Goal: Task Accomplishment & Management: Use online tool/utility

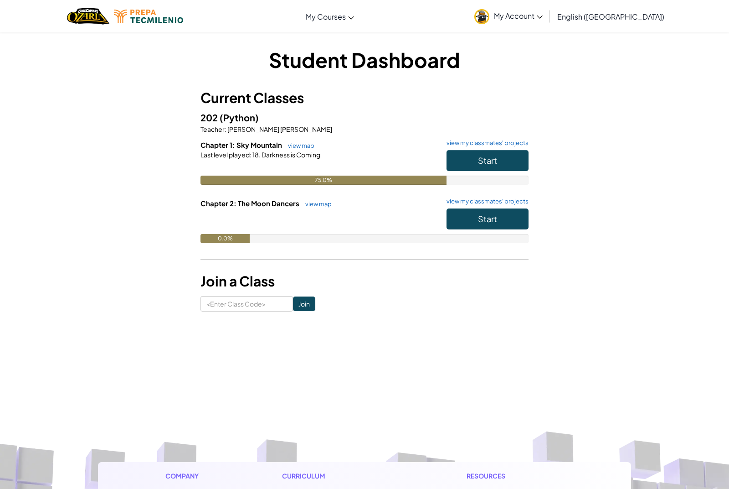
click at [463, 171] on div "Start" at bounding box center [483, 163] width 91 height 26
click at [465, 160] on button "Start" at bounding box center [488, 160] width 82 height 21
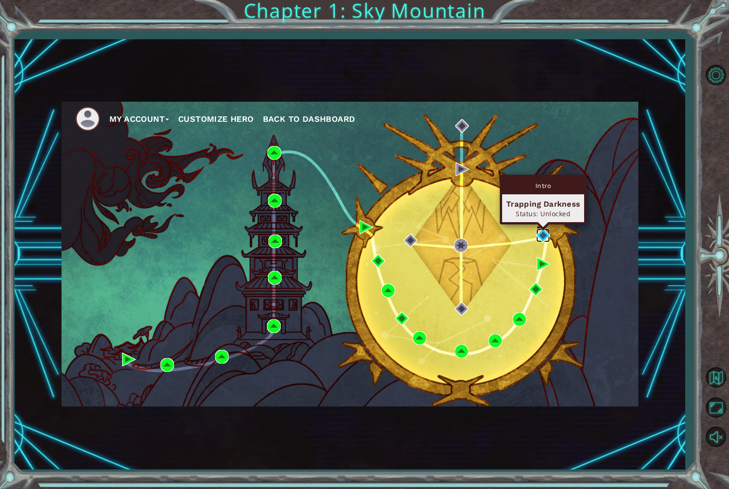
click at [543, 240] on img at bounding box center [544, 235] width 14 height 14
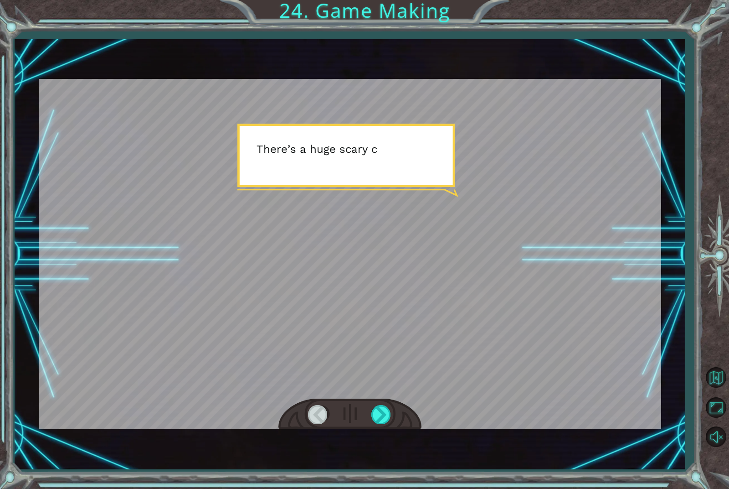
click at [596, 201] on div at bounding box center [350, 254] width 623 height 350
click at [417, 152] on div at bounding box center [350, 254] width 623 height 350
click at [617, 201] on div at bounding box center [350, 254] width 623 height 350
click at [411, 151] on div at bounding box center [350, 254] width 623 height 350
click at [473, 319] on div at bounding box center [350, 254] width 623 height 350
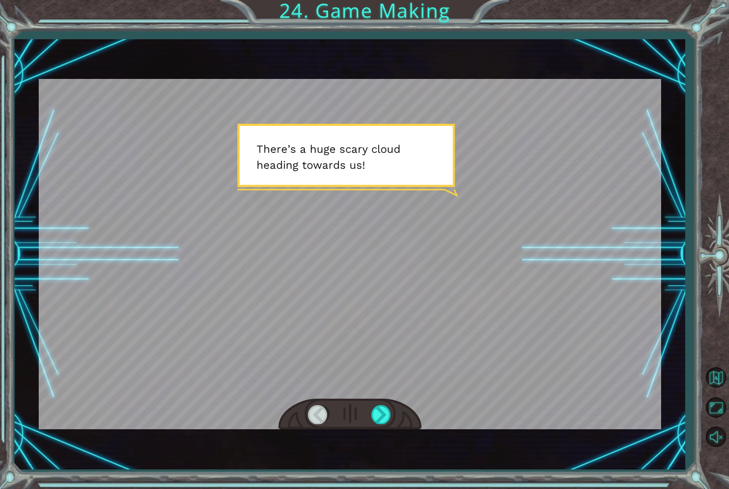
click at [485, 333] on div at bounding box center [350, 254] width 623 height 350
click at [384, 410] on div at bounding box center [382, 414] width 21 height 19
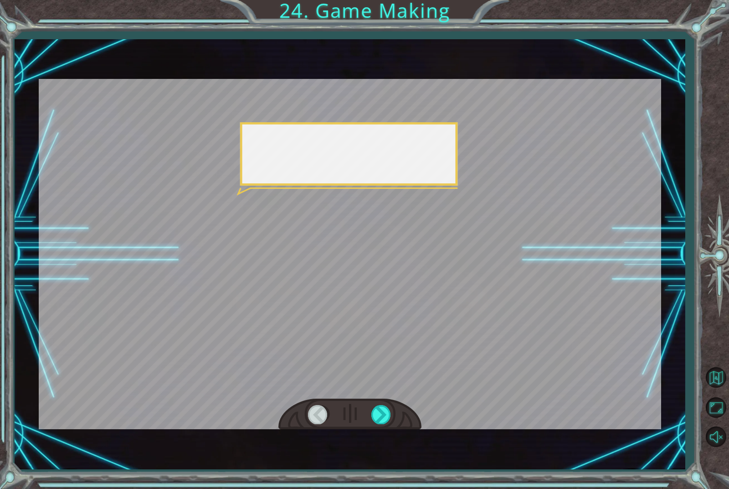
click at [326, 420] on div at bounding box center [318, 414] width 21 height 19
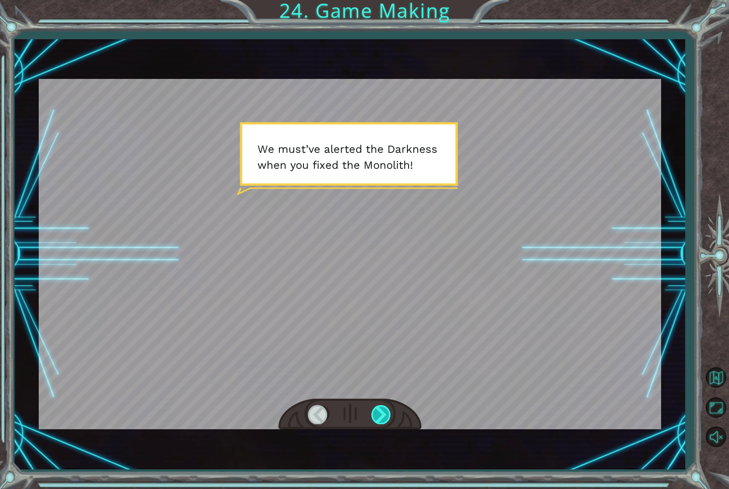
click at [386, 420] on div at bounding box center [382, 414] width 21 height 19
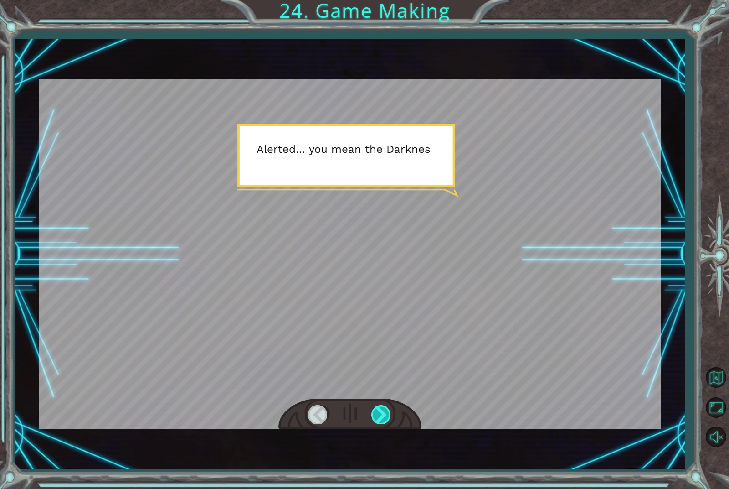
click at [379, 411] on div at bounding box center [382, 414] width 21 height 19
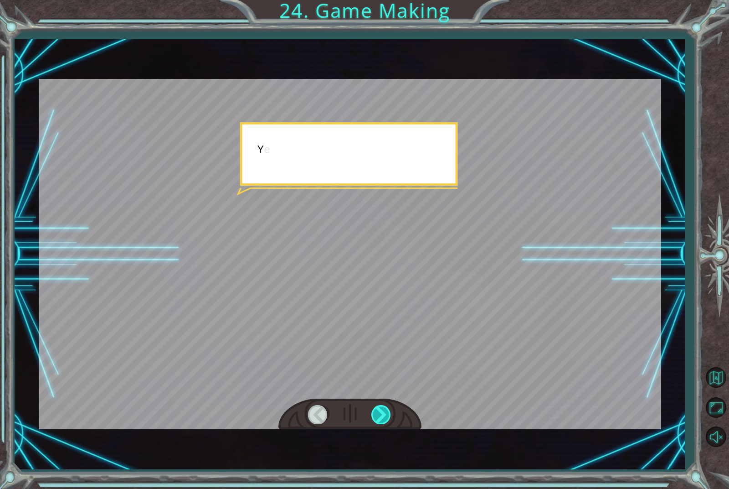
click at [379, 411] on div at bounding box center [382, 414] width 21 height 19
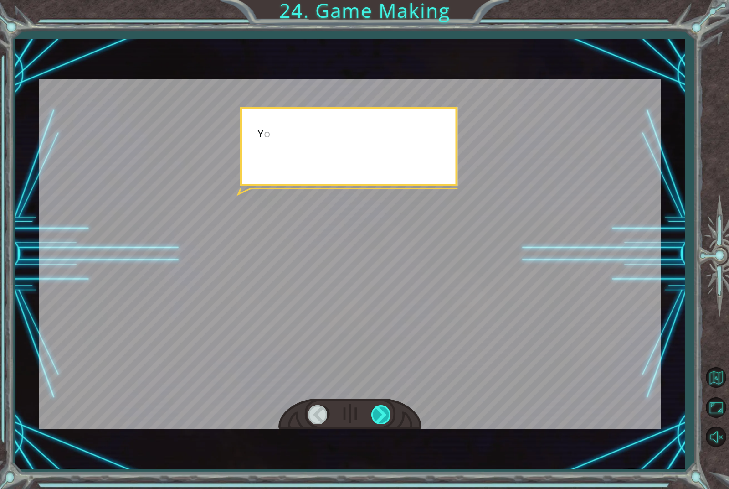
click at [379, 411] on div at bounding box center [382, 414] width 21 height 19
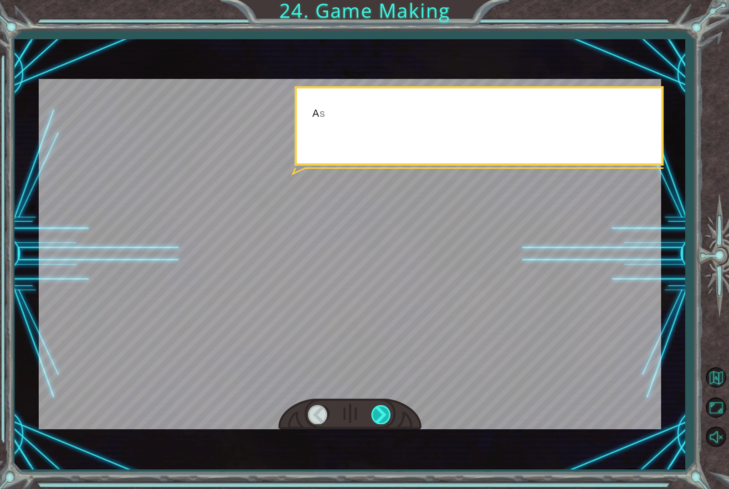
click at [379, 411] on div at bounding box center [382, 414] width 21 height 19
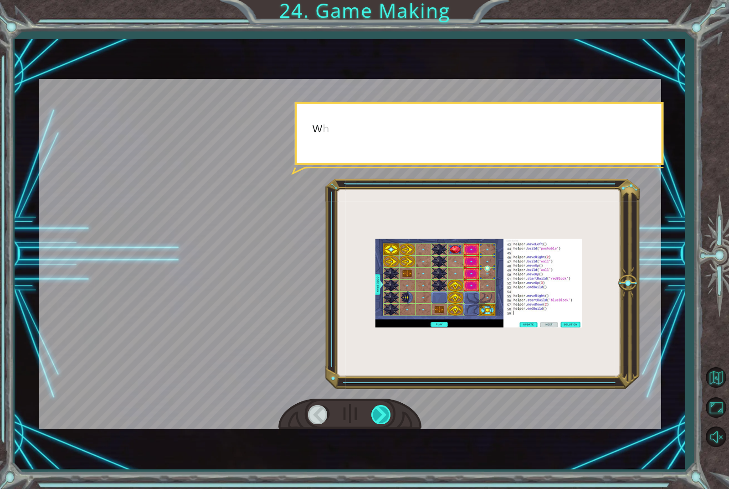
click at [379, 411] on div at bounding box center [382, 414] width 21 height 19
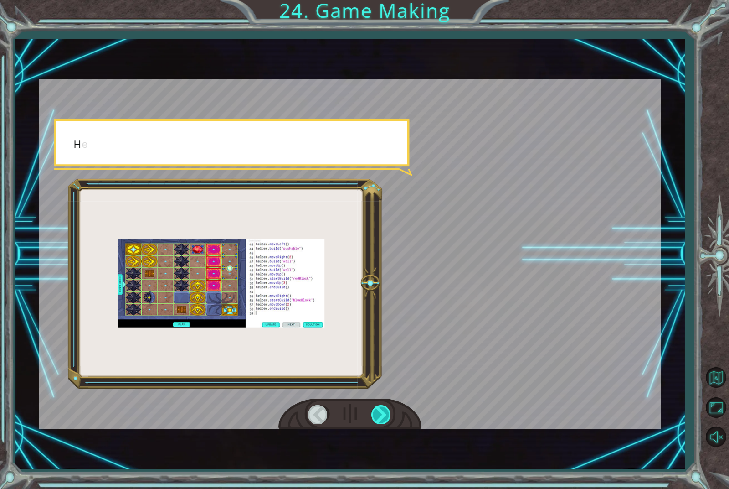
click at [379, 411] on div at bounding box center [382, 414] width 21 height 19
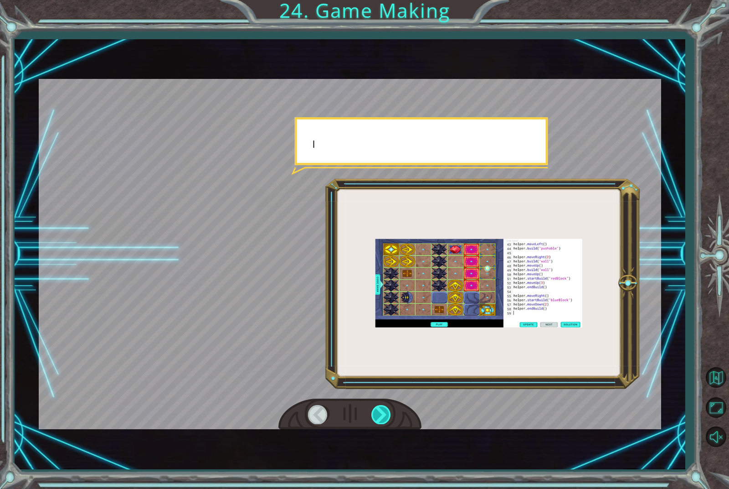
click at [379, 411] on div at bounding box center [382, 414] width 21 height 19
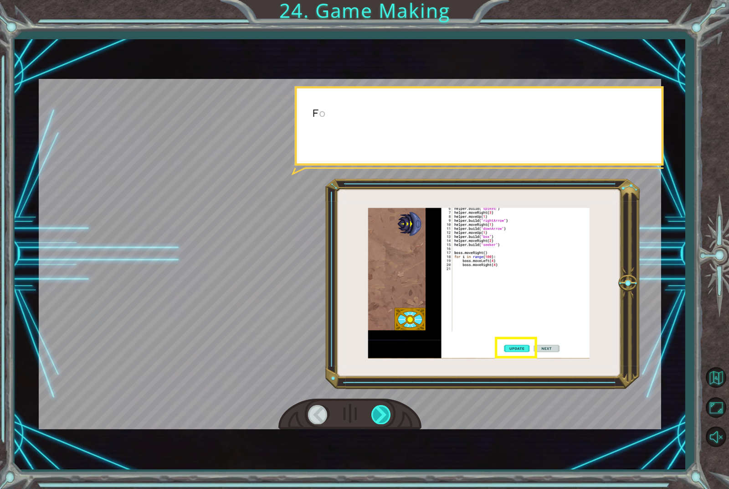
click at [379, 411] on div at bounding box center [382, 414] width 21 height 19
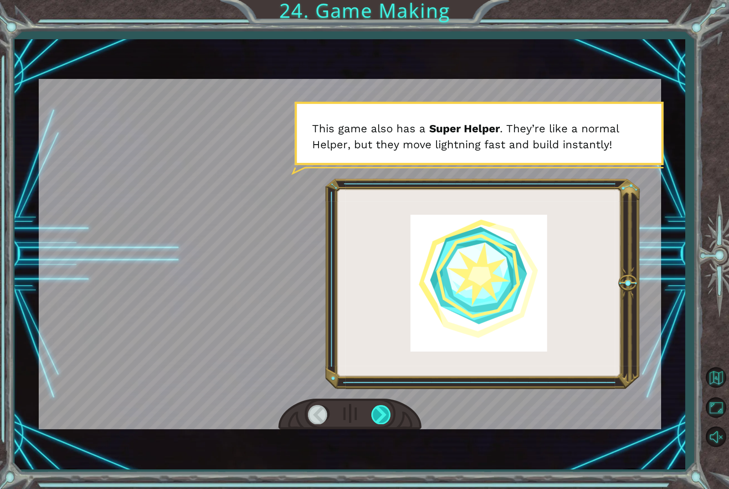
click at [379, 411] on div at bounding box center [382, 414] width 21 height 19
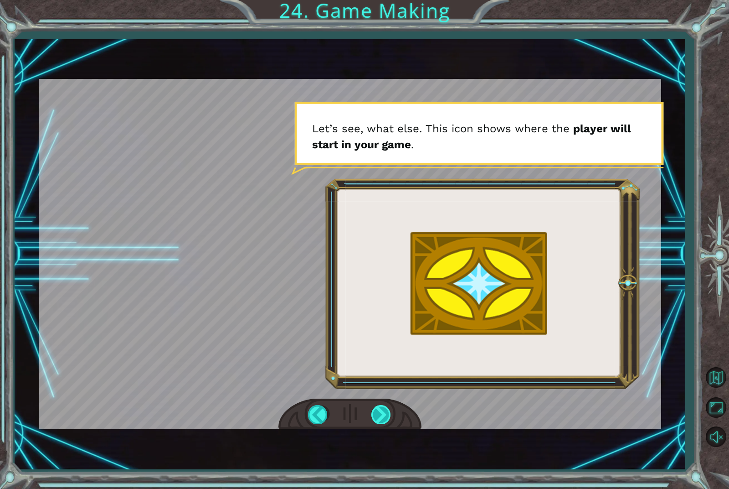
click at [373, 414] on div at bounding box center [382, 414] width 21 height 19
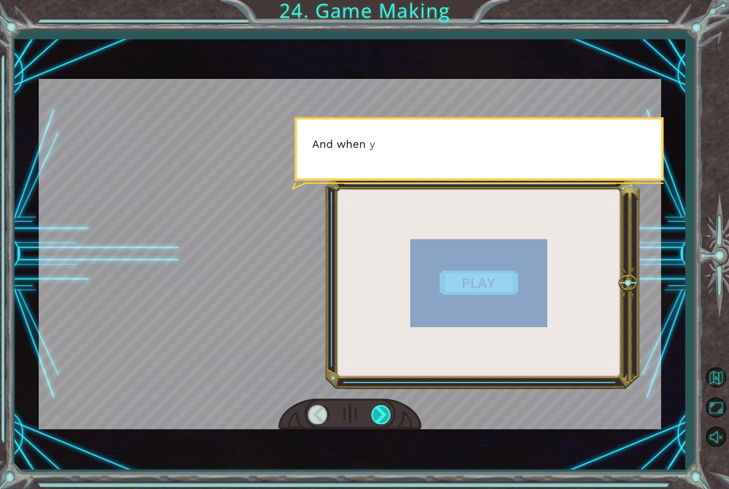
click at [373, 414] on div at bounding box center [382, 414] width 21 height 19
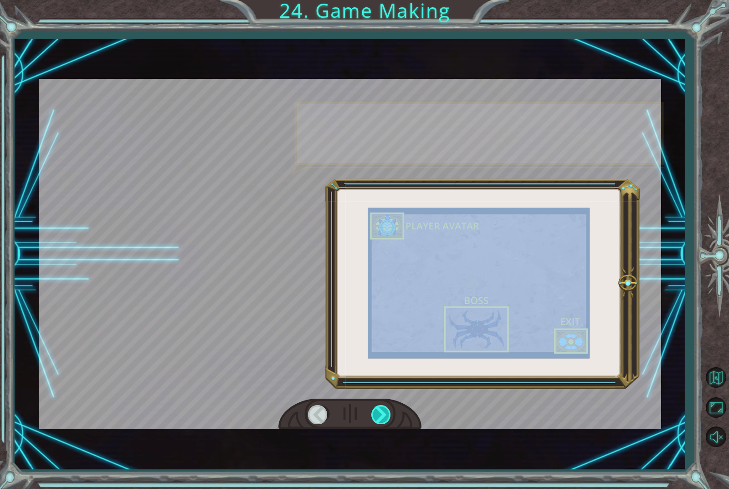
click at [373, 414] on div at bounding box center [382, 414] width 21 height 19
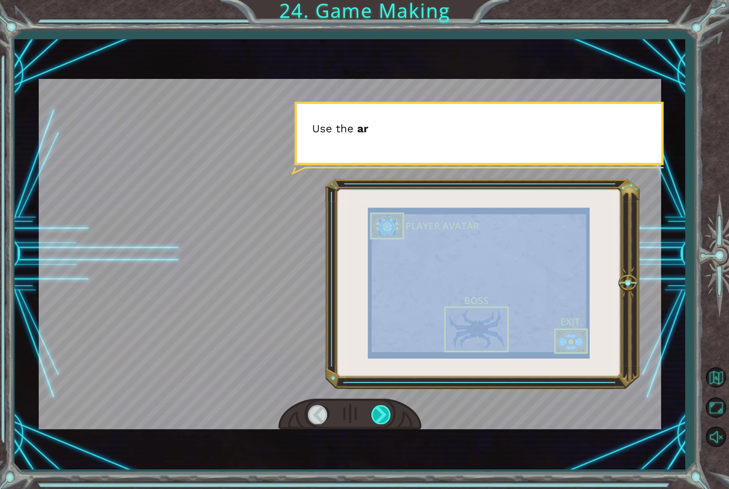
click at [373, 414] on div at bounding box center [382, 414] width 21 height 19
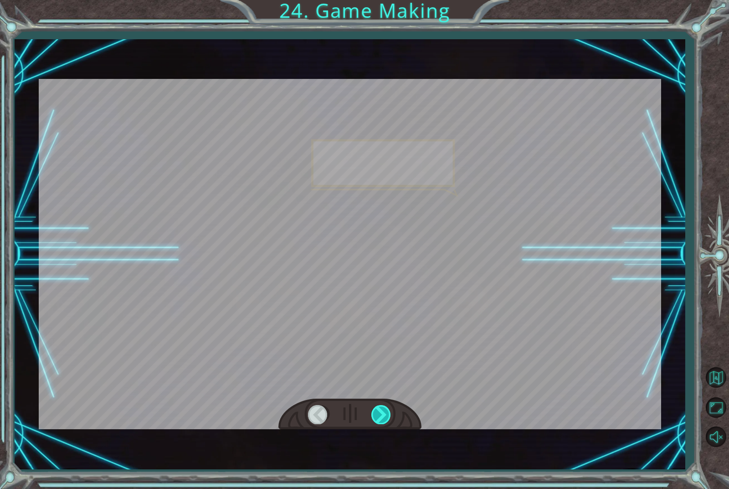
click at [373, 414] on div at bounding box center [382, 414] width 21 height 19
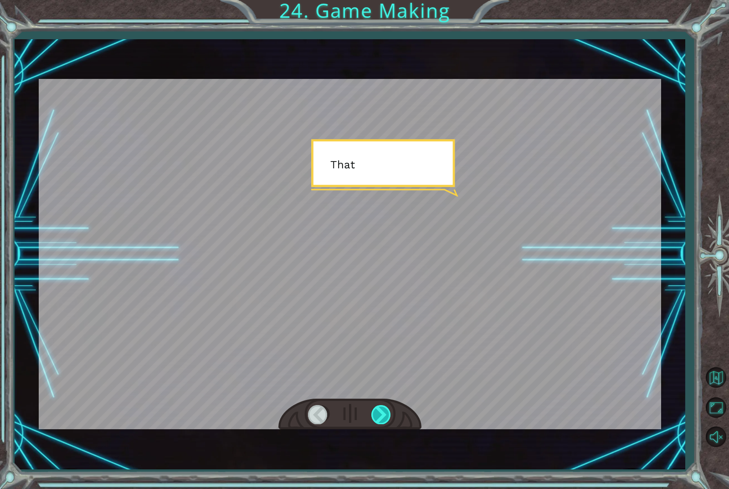
click at [373, 414] on div at bounding box center [382, 414] width 21 height 19
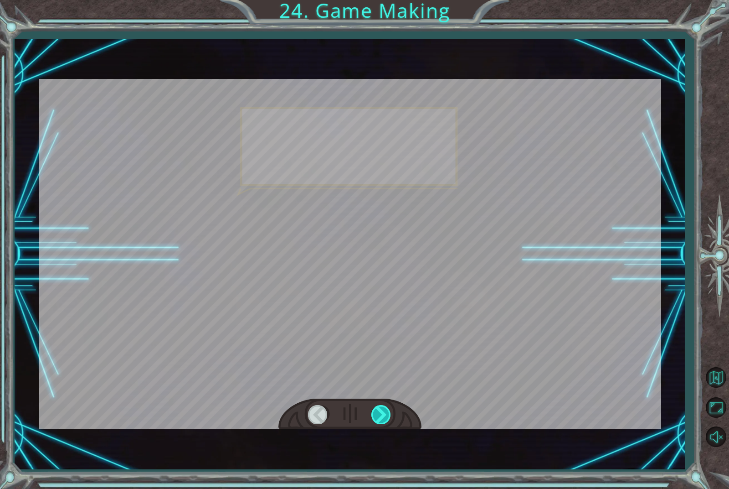
click at [373, 414] on div at bounding box center [382, 414] width 21 height 19
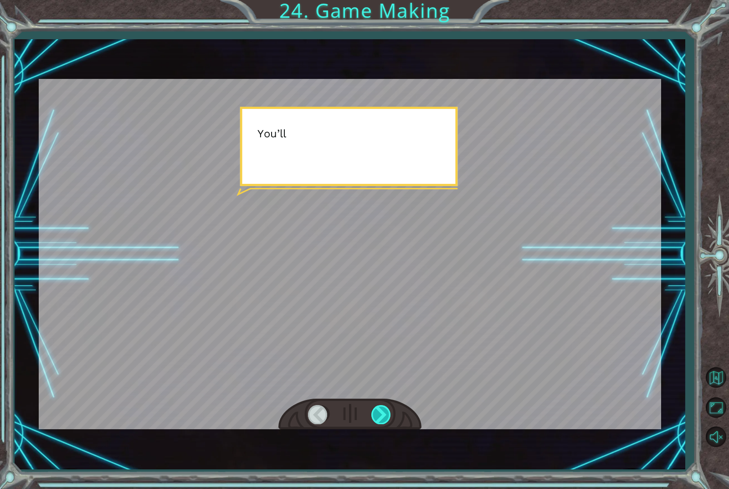
click at [373, 414] on div at bounding box center [382, 414] width 21 height 19
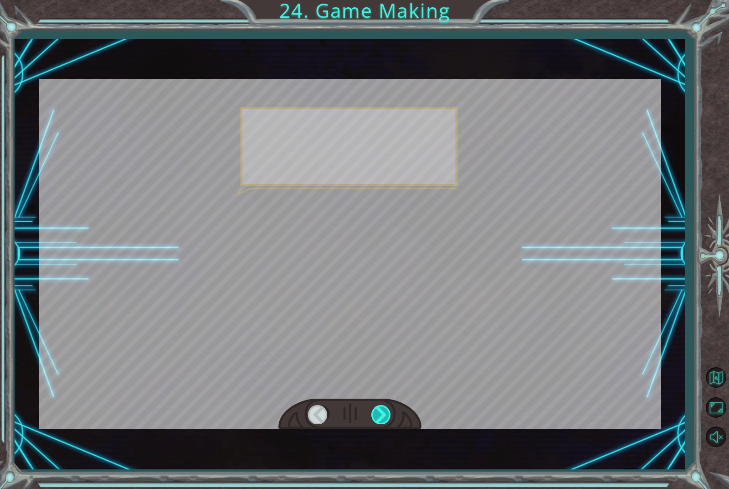
click at [373, 414] on div at bounding box center [382, 414] width 21 height 19
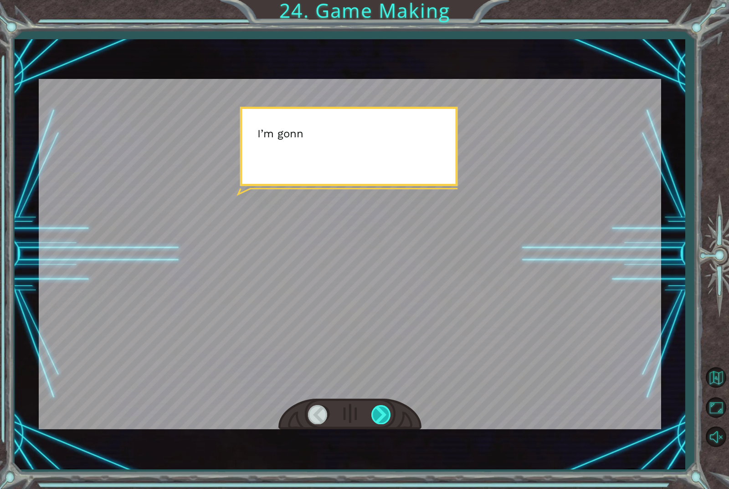
click at [373, 414] on div at bounding box center [382, 414] width 21 height 19
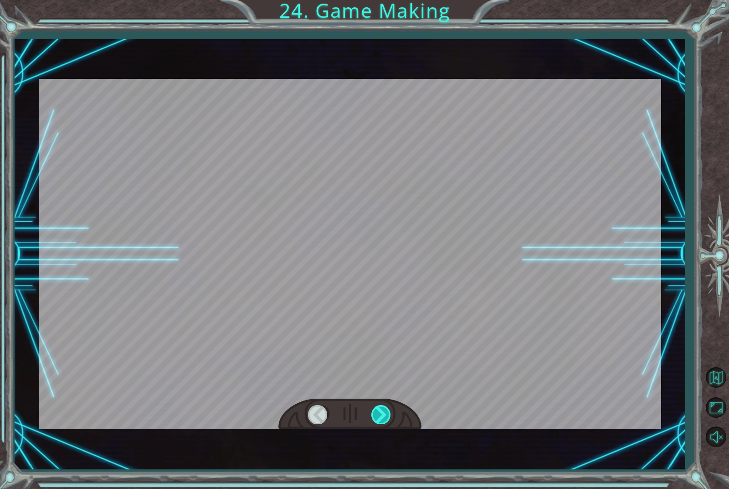
click at [373, 414] on div at bounding box center [382, 414] width 21 height 19
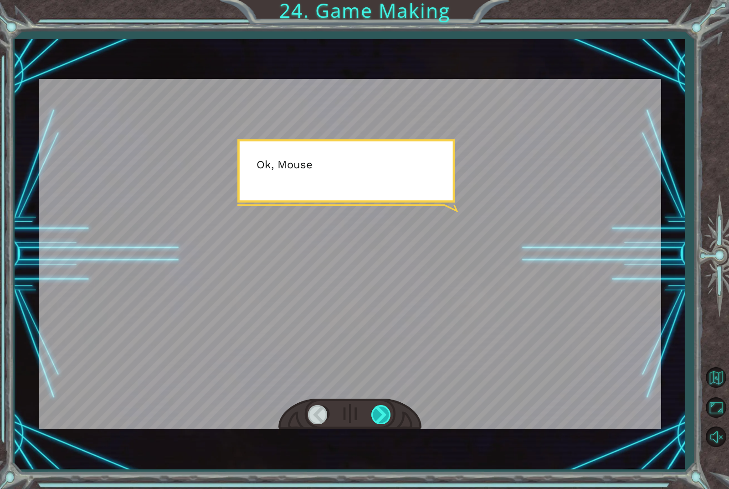
click at [379, 419] on div at bounding box center [382, 414] width 21 height 19
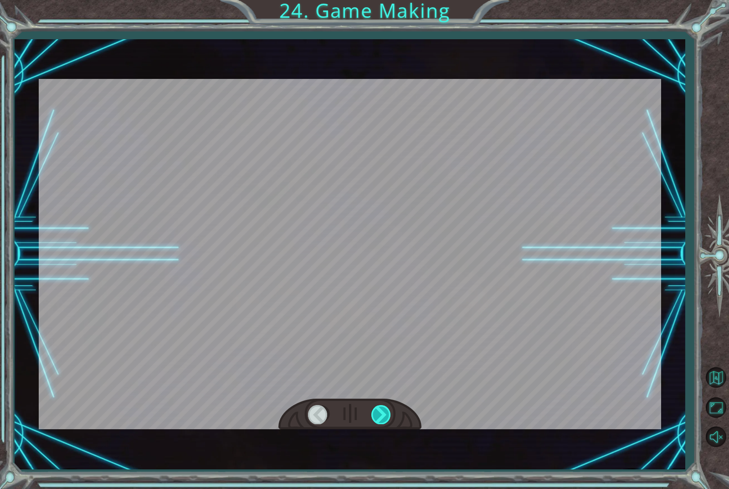
drag, startPoint x: 379, startPoint y: 419, endPoint x: 378, endPoint y: 414, distance: 5.1
click at [378, 416] on div at bounding box center [382, 414] width 21 height 19
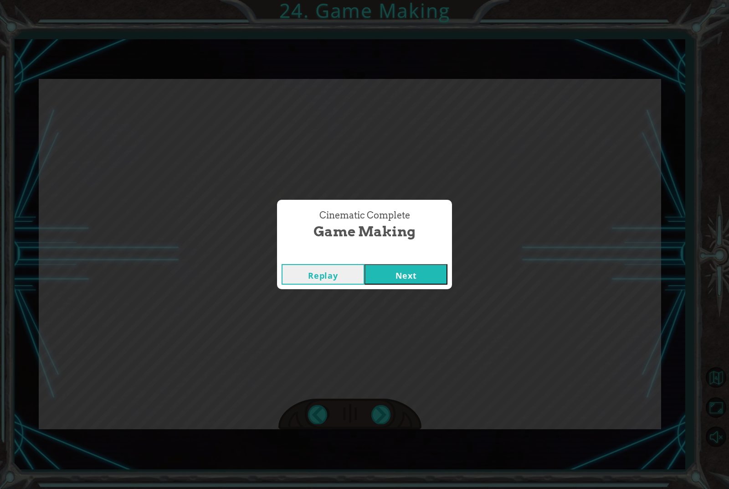
click at [424, 266] on button "Next" at bounding box center [406, 274] width 83 height 21
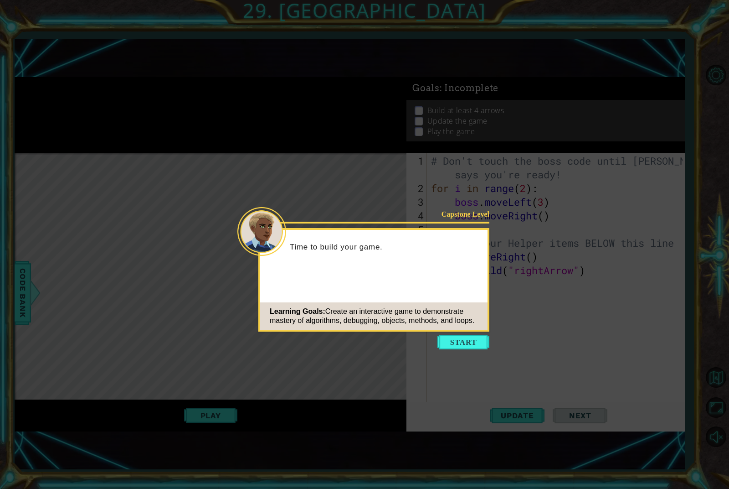
click at [471, 336] on button "Start" at bounding box center [464, 342] width 52 height 15
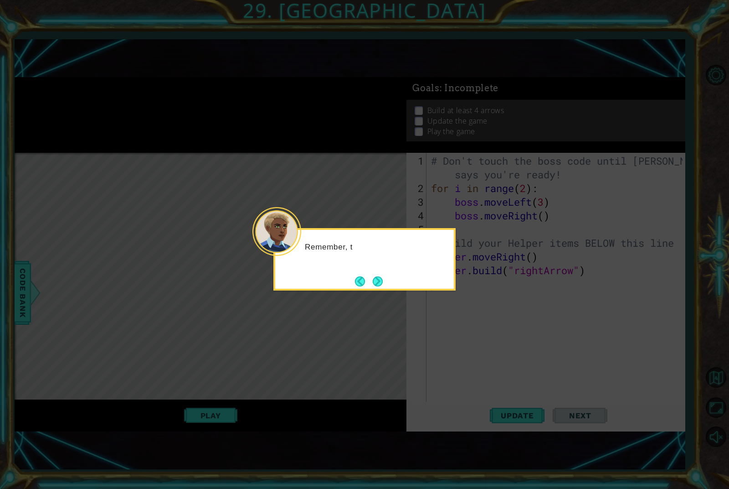
click at [448, 332] on icon at bounding box center [364, 244] width 729 height 489
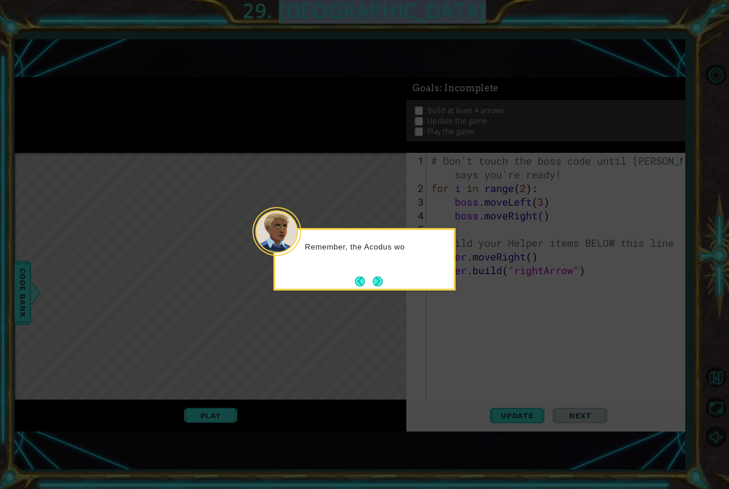
drag, startPoint x: 447, startPoint y: 332, endPoint x: 429, endPoint y: 306, distance: 31.7
click at [429, 306] on icon at bounding box center [364, 244] width 729 height 489
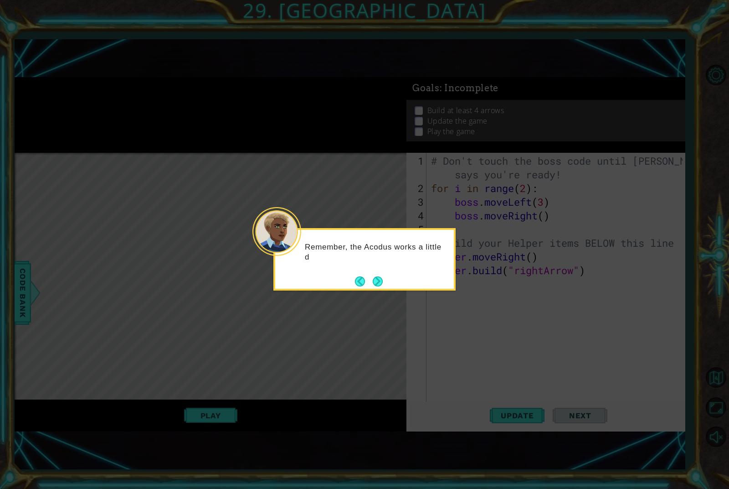
click at [372, 272] on div "Remember, the Acodus works a little d" at bounding box center [364, 256] width 179 height 46
click at [373, 274] on footer at bounding box center [369, 281] width 28 height 14
click at [377, 279] on button "Next" at bounding box center [377, 281] width 15 height 15
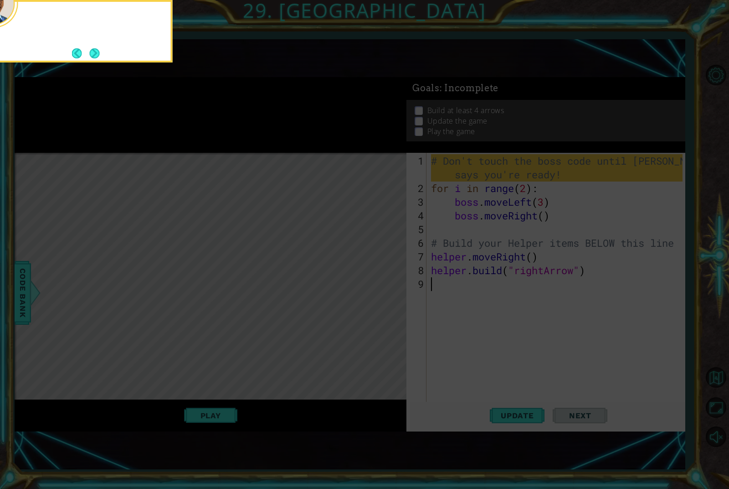
click at [377, 279] on icon at bounding box center [364, 126] width 729 height 725
click at [93, 56] on button "Next" at bounding box center [94, 53] width 17 height 17
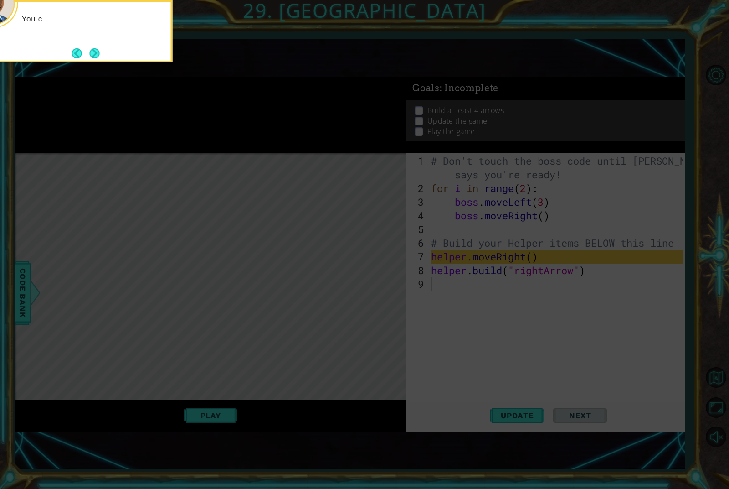
click at [93, 56] on button "Next" at bounding box center [95, 53] width 15 height 15
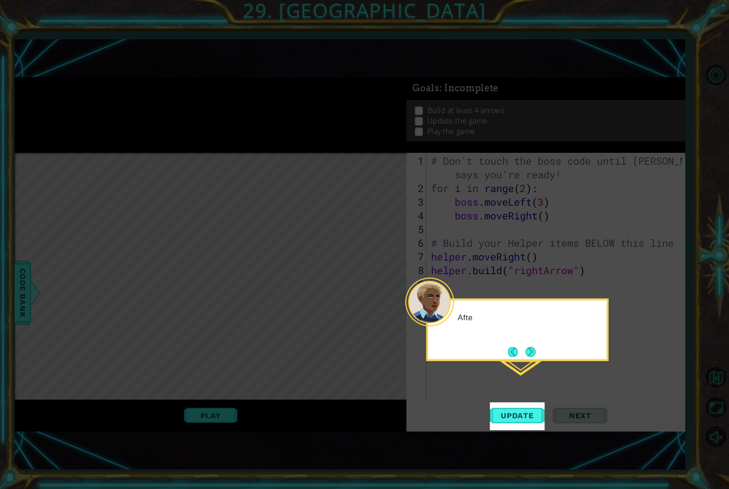
click at [93, 56] on icon at bounding box center [364, 244] width 729 height 489
click at [534, 354] on button "Next" at bounding box center [530, 351] width 15 height 15
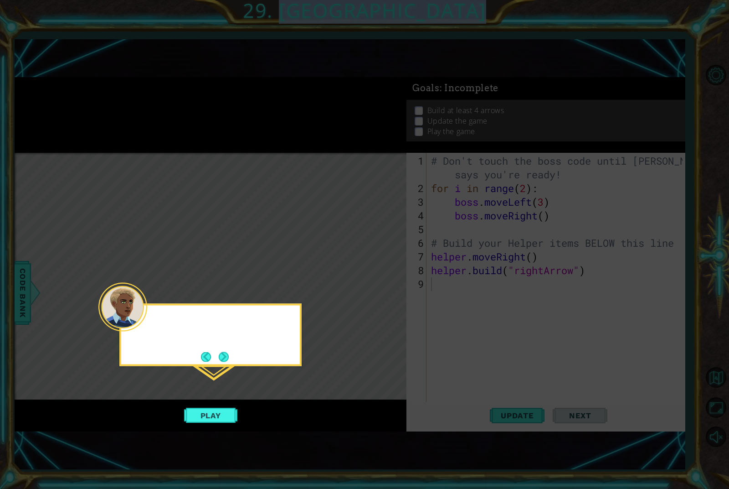
click at [534, 354] on icon at bounding box center [364, 244] width 729 height 489
click at [208, 361] on button "Back" at bounding box center [210, 357] width 18 height 10
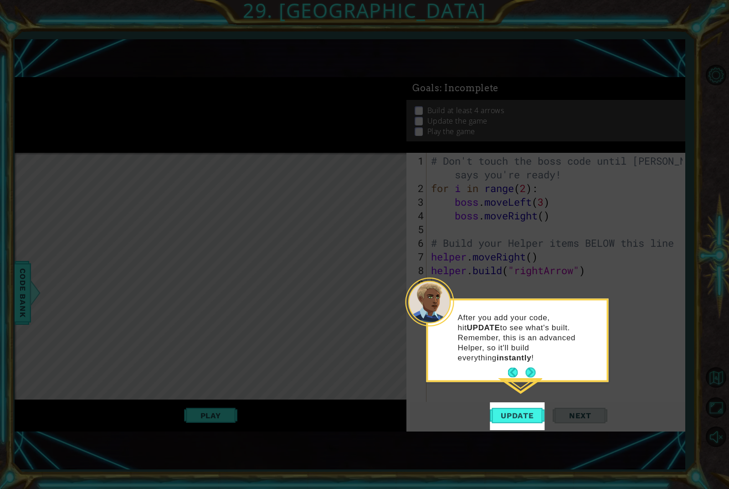
click at [221, 361] on icon at bounding box center [364, 244] width 729 height 489
click at [533, 366] on button "Next" at bounding box center [531, 372] width 12 height 12
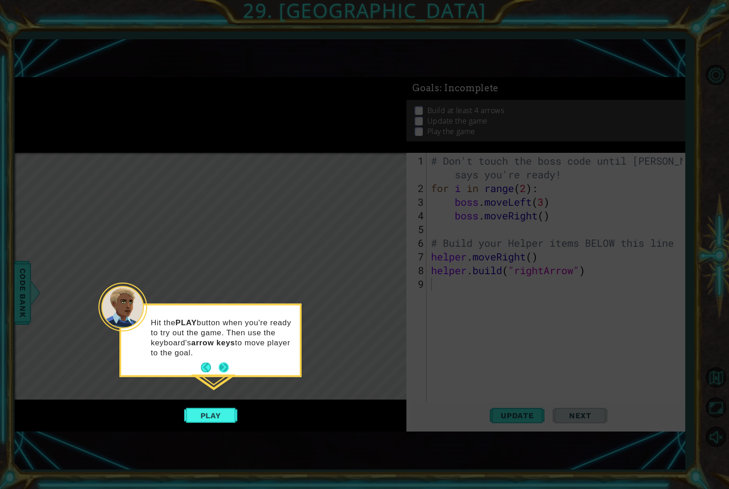
click at [228, 365] on button "Next" at bounding box center [223, 367] width 13 height 13
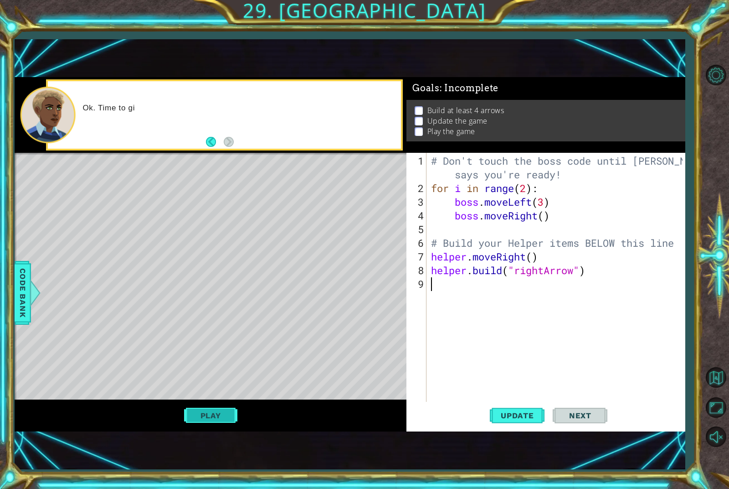
click at [207, 413] on button "Play" at bounding box center [210, 415] width 53 height 17
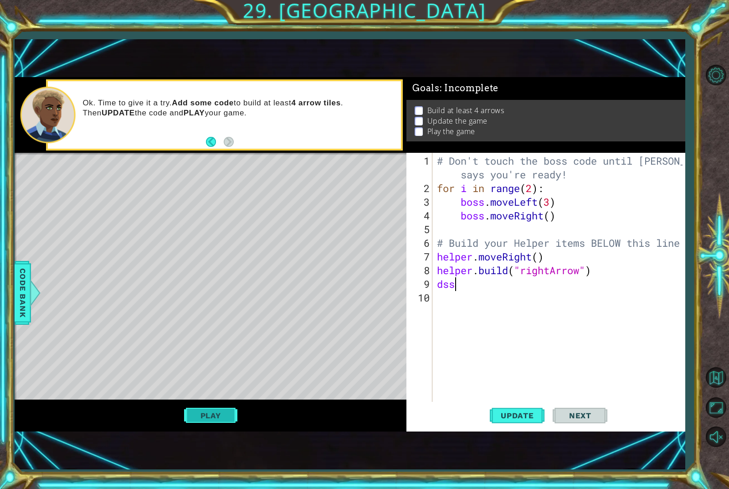
type textarea "d"
click at [358, 357] on div "Level Map" at bounding box center [225, 287] width 421 height 269
click at [323, 257] on div "Level Map" at bounding box center [225, 287] width 421 height 269
click at [222, 151] on div "Ok. Time to give it a try. Add some code to build at least 4 arrow tiles . Then…" at bounding box center [211, 114] width 392 height 75
click at [224, 151] on div "Ok. Time to give it a try. Add some code to build at least 4 arrow tiles . Then…" at bounding box center [211, 114] width 392 height 75
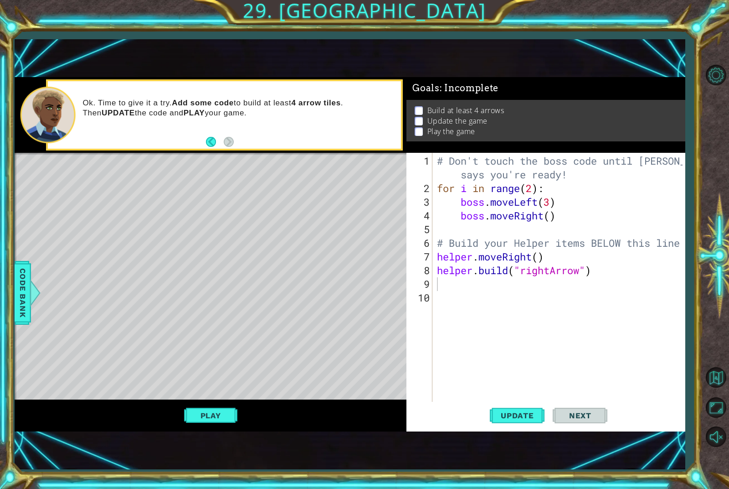
click at [493, 303] on div "# Don't touch the boss code until [PERSON_NAME] says you're ready! for i in ran…" at bounding box center [561, 304] width 252 height 301
click at [464, 290] on div "# Don't touch the boss code until [PERSON_NAME] says you're ready! for i in ran…" at bounding box center [561, 304] width 252 height 301
click at [448, 281] on div "# Don't touch the boss code until [PERSON_NAME] says you're ready! for i in ran…" at bounding box center [561, 304] width 252 height 301
type textarea "[DOMAIN_NAME]("rightArrow")"
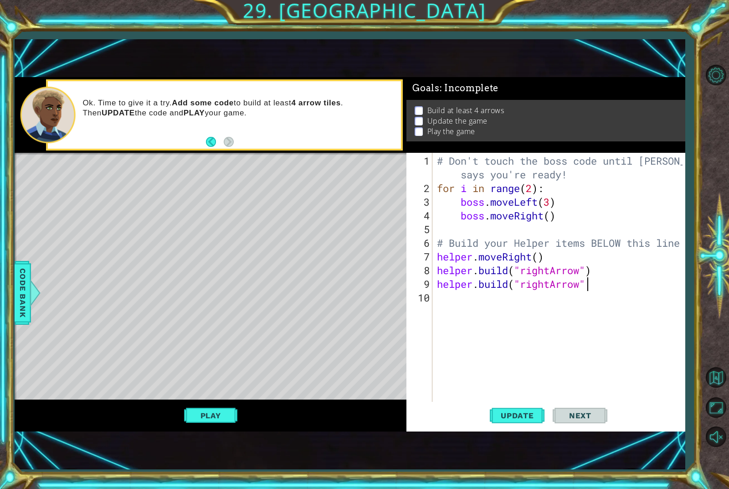
scroll to position [0, 7]
click at [488, 297] on div "# Don't touch the boss code until [PERSON_NAME] says you're ready! for i in ran…" at bounding box center [561, 304] width 252 height 301
click at [487, 293] on div "# Don't touch the boss code until [PERSON_NAME] says you're ready! for i in ran…" at bounding box center [561, 304] width 252 height 301
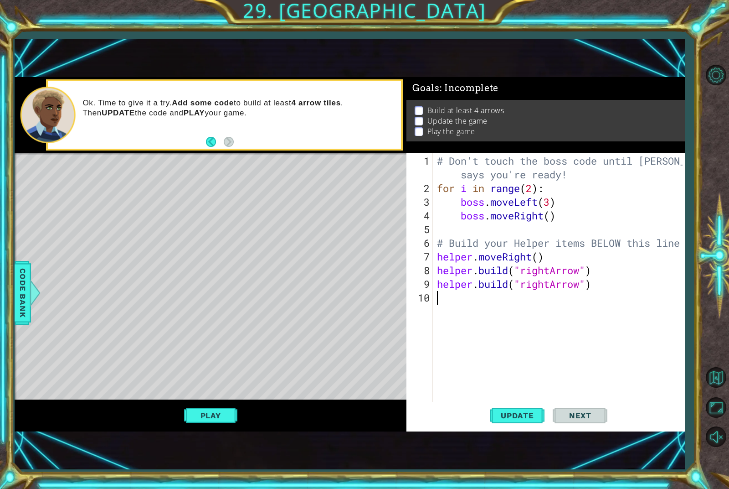
click at [476, 291] on div "# Don't touch the boss code until [PERSON_NAME] says you're ready! for i in ran…" at bounding box center [561, 304] width 252 height 301
type textarea "[DOMAIN_NAME]("rightArrow")"
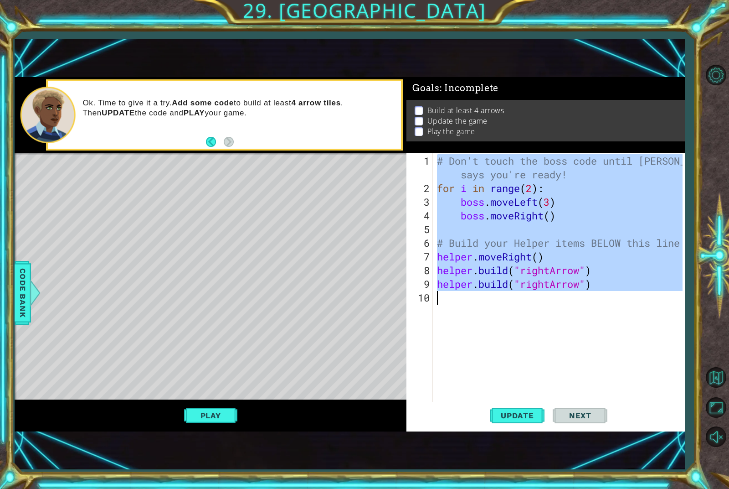
click at [476, 291] on div "# Don't touch the boss code until [PERSON_NAME] says you're ready! for i in ran…" at bounding box center [561, 304] width 252 height 301
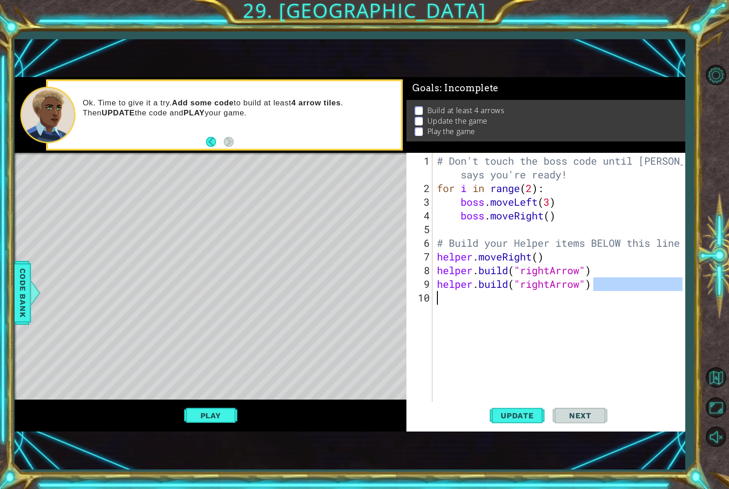
drag, startPoint x: 597, startPoint y: 284, endPoint x: 489, endPoint y: 296, distance: 108.7
click at [489, 296] on div "# Don't touch the boss code until [PERSON_NAME] says you're ready! for i in ran…" at bounding box center [561, 304] width 252 height 301
type textarea "[DOMAIN_NAME]("rightArrow")"
click at [434, 289] on div "[DOMAIN_NAME]("rightArrow") 1 2 3 4 5 6 7 8 9 10 # Don't touch the boss code un…" at bounding box center [545, 283] width 276 height 260
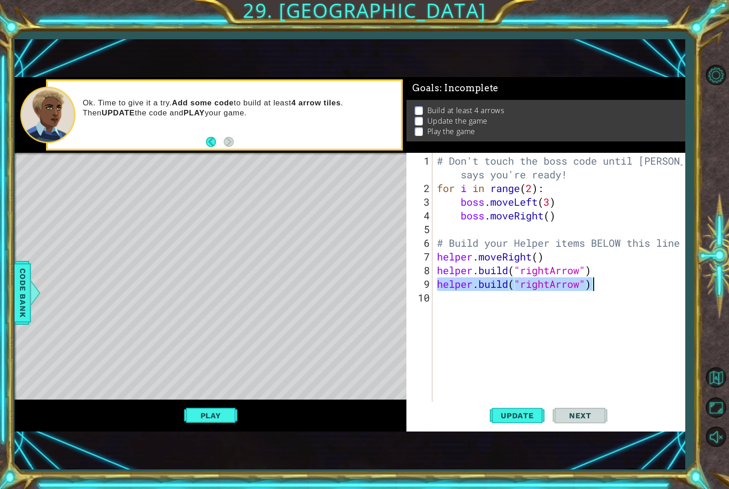
drag, startPoint x: 436, startPoint y: 288, endPoint x: 590, endPoint y: 288, distance: 154.1
click at [590, 288] on div "# Don't touch the boss code until [PERSON_NAME] says you're ready! for i in ran…" at bounding box center [561, 304] width 252 height 301
drag, startPoint x: 590, startPoint y: 289, endPoint x: 517, endPoint y: 287, distance: 73.9
click at [517, 287] on div "# Don't touch the boss code until [PERSON_NAME] says you're ready! for i in ran…" at bounding box center [561, 304] width 252 height 301
drag, startPoint x: 593, startPoint y: 290, endPoint x: 525, endPoint y: 290, distance: 67.5
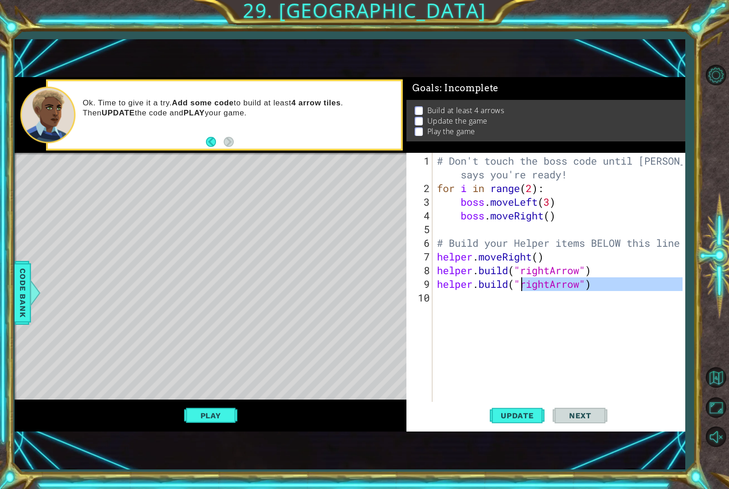
click at [525, 289] on div "# Don't touch the boss code until [PERSON_NAME] says you're ready! for i in ran…" at bounding box center [561, 304] width 252 height 301
click at [420, 279] on div "9" at bounding box center [420, 284] width 24 height 14
type textarea "[DOMAIN_NAME]("rightArrow")"
drag, startPoint x: 438, startPoint y: 284, endPoint x: 592, endPoint y: 287, distance: 153.7
click at [592, 287] on div "# Don't touch the boss code until [PERSON_NAME] says you're ready! for i in ran…" at bounding box center [561, 304] width 252 height 301
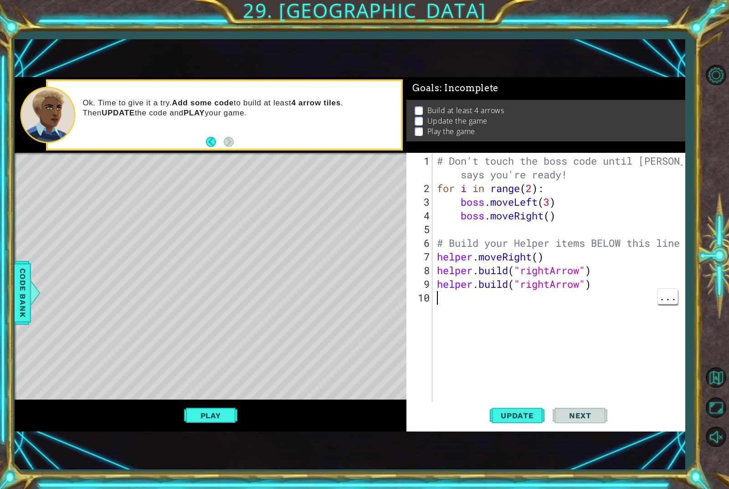
click at [503, 297] on div "# Don't touch the boss code until [PERSON_NAME] says you're ready! for i in ran…" at bounding box center [561, 304] width 252 height 301
type textarea "v"
type textarea "[DOMAIN_NAME]("rightArrow")"
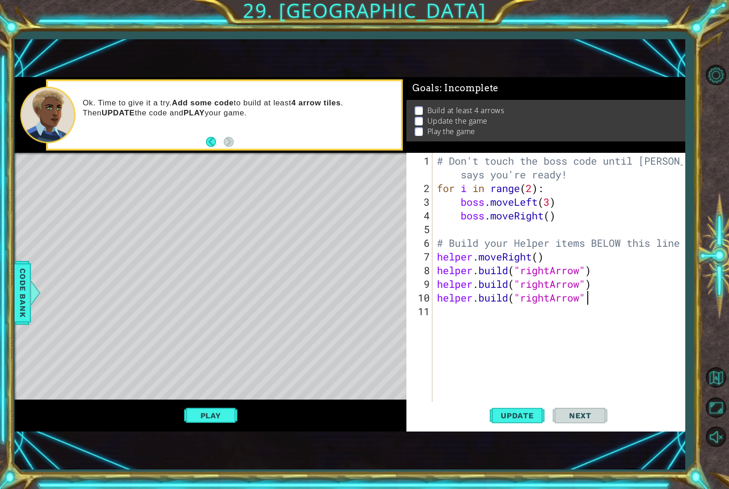
type textarea "[DOMAIN_NAME]("rightArrow")"
click at [206, 416] on button "Play" at bounding box center [210, 415] width 53 height 17
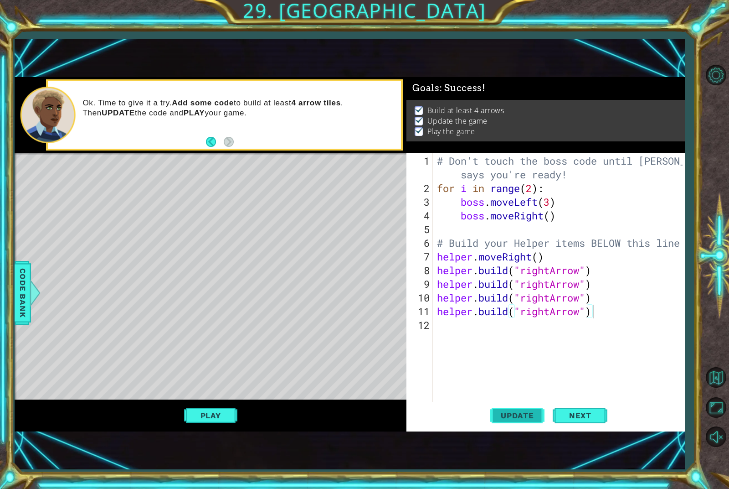
click at [522, 418] on span "Update" at bounding box center [518, 415] width 52 height 9
click at [525, 419] on span "Update" at bounding box center [518, 415] width 52 height 9
click at [521, 415] on span "Update" at bounding box center [518, 415] width 52 height 9
click at [161, 186] on div "Level Map" at bounding box center [225, 287] width 421 height 269
click at [529, 414] on span "Update" at bounding box center [518, 415] width 52 height 9
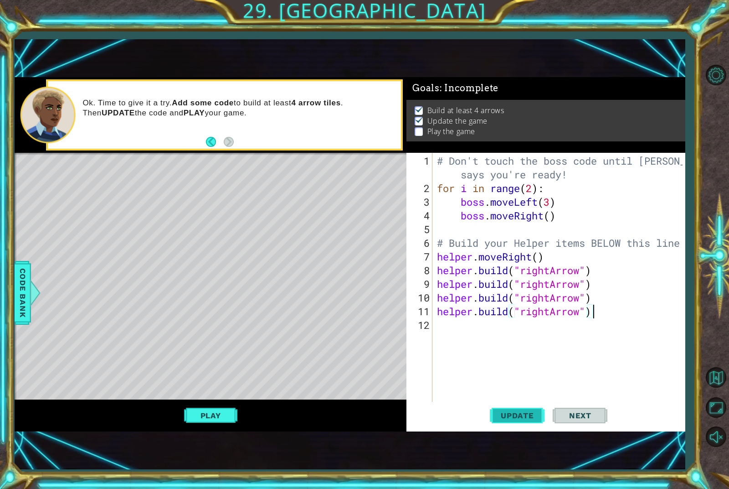
click at [528, 416] on span "Update" at bounding box center [518, 415] width 52 height 9
click at [532, 414] on span "Update" at bounding box center [518, 415] width 52 height 9
click at [203, 415] on button "Play" at bounding box center [210, 415] width 53 height 17
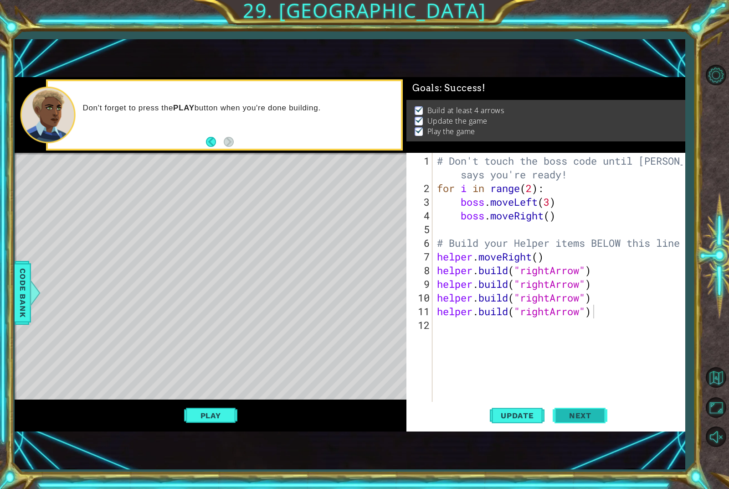
click at [567, 426] on button "Next" at bounding box center [580, 416] width 55 height 28
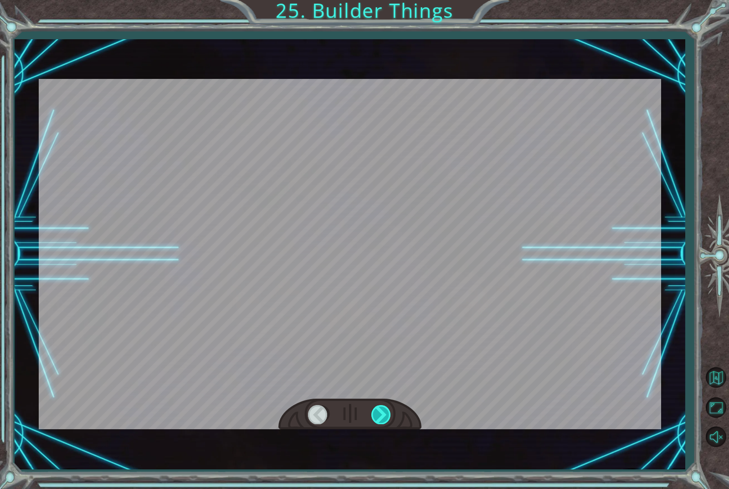
click at [385, 419] on div at bounding box center [382, 414] width 21 height 19
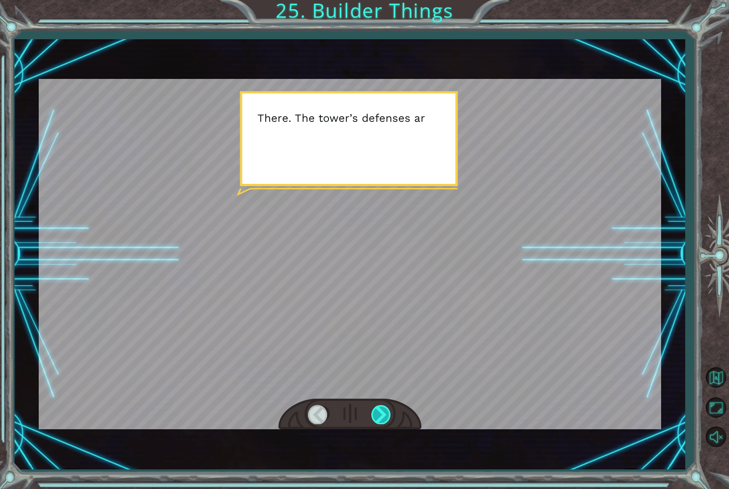
click at [381, 414] on div at bounding box center [382, 414] width 21 height 19
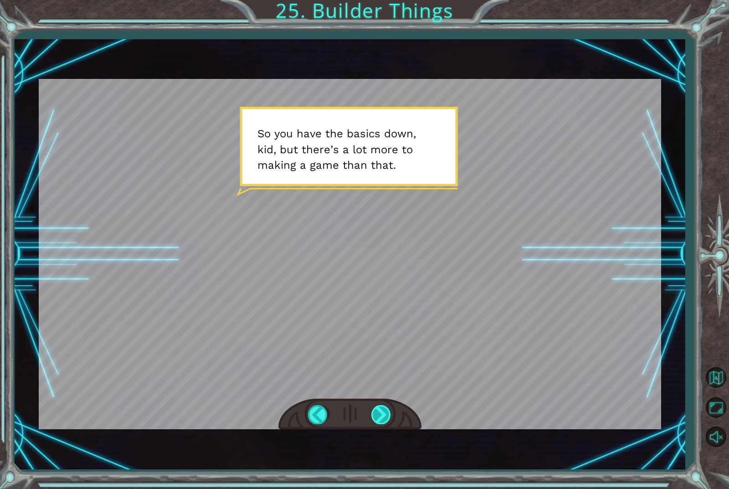
click at [377, 410] on div at bounding box center [382, 414] width 21 height 19
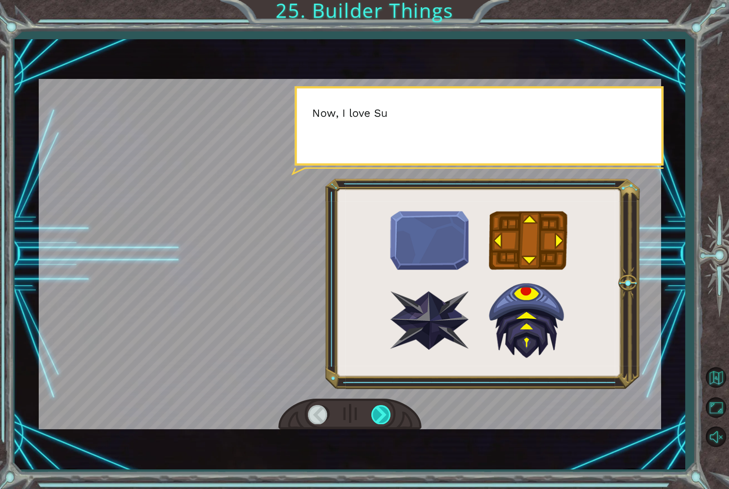
click at [377, 410] on div at bounding box center [382, 414] width 21 height 19
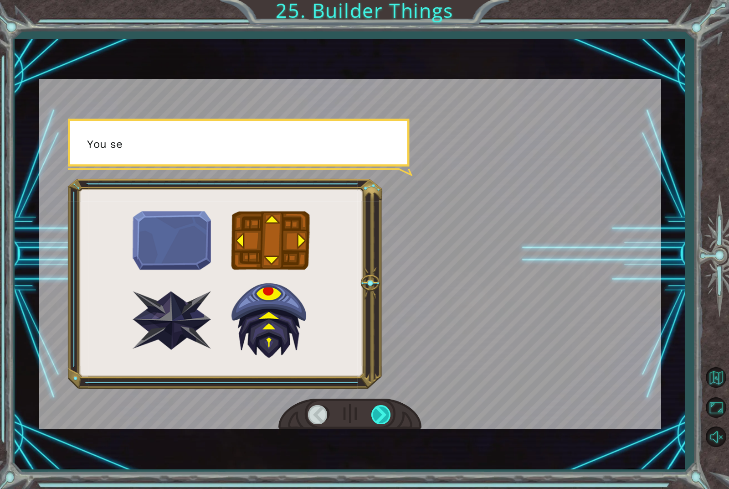
click at [376, 410] on div at bounding box center [382, 414] width 21 height 19
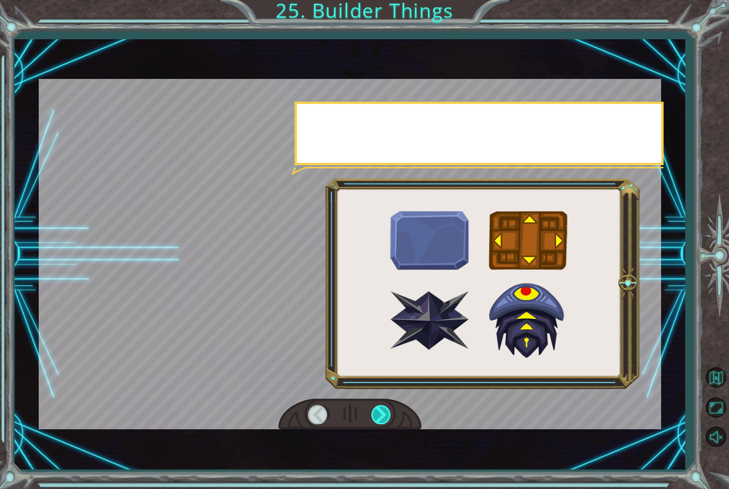
click at [377, 409] on div at bounding box center [382, 414] width 21 height 19
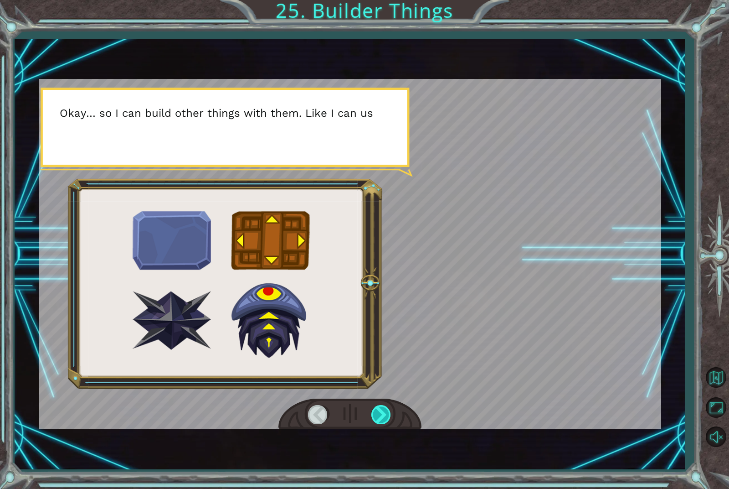
click at [382, 412] on div at bounding box center [382, 414] width 21 height 19
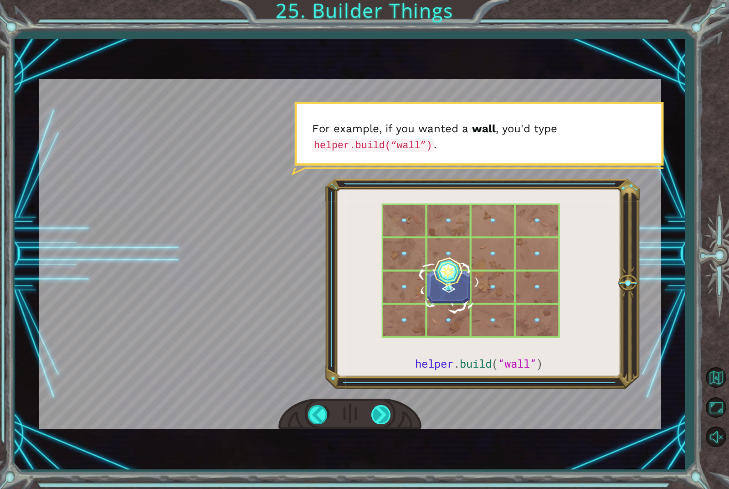
click at [388, 412] on div at bounding box center [382, 414] width 21 height 19
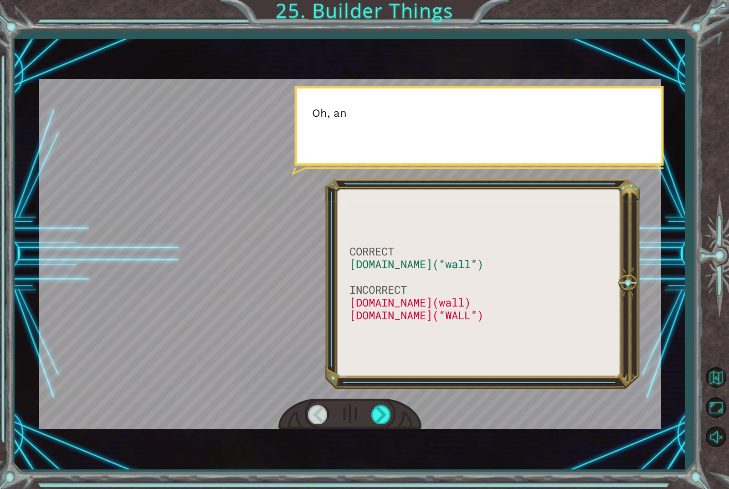
click at [395, 408] on div at bounding box center [350, 413] width 143 height 31
click at [384, 414] on div at bounding box center [382, 414] width 21 height 19
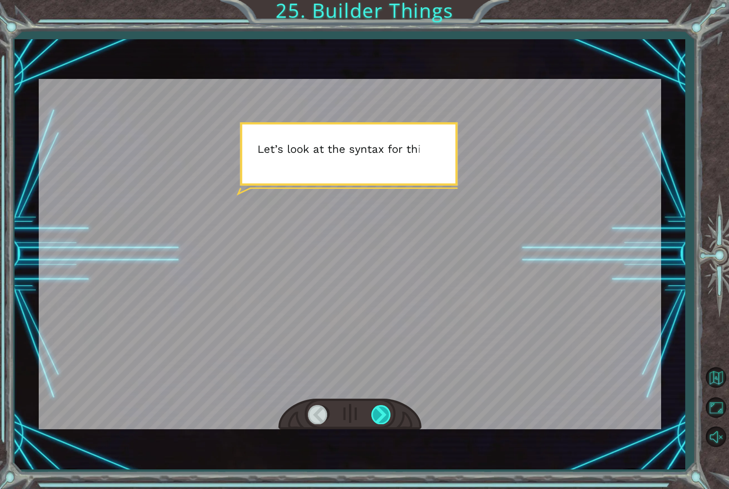
click at [385, 414] on div at bounding box center [382, 414] width 21 height 19
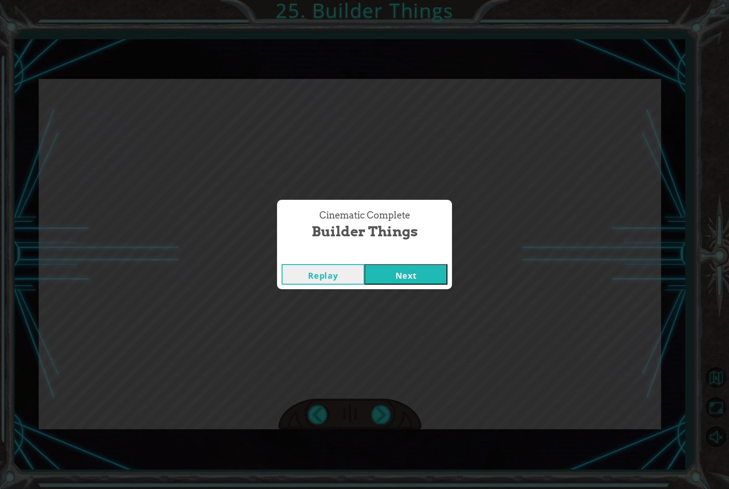
click at [386, 412] on div "Cinematic Complete Builder Things Replay Next" at bounding box center [364, 244] width 729 height 489
click at [429, 274] on button "Next" at bounding box center [406, 274] width 83 height 21
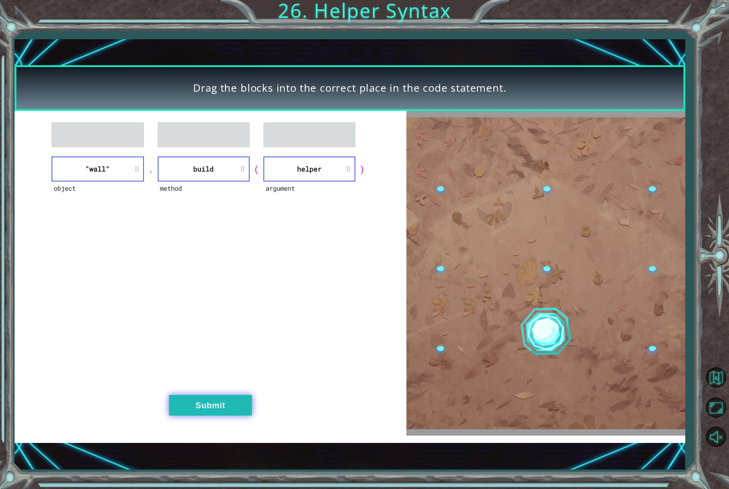
click at [226, 411] on button "Submit" at bounding box center [210, 405] width 83 height 21
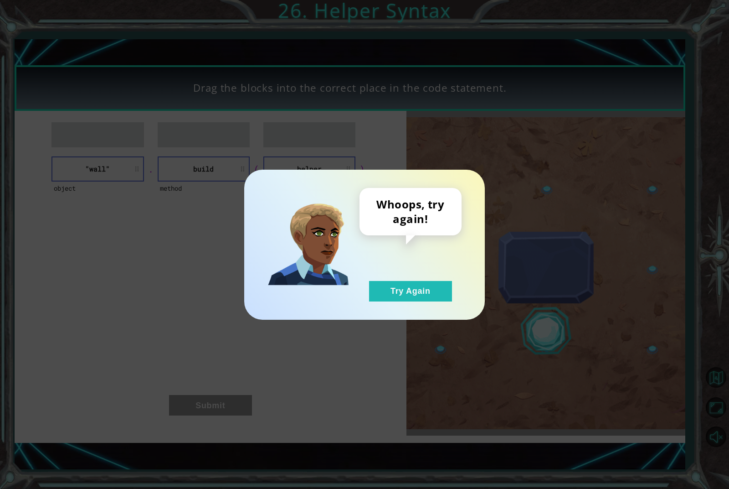
click at [440, 291] on button "Try Again" at bounding box center [410, 291] width 83 height 21
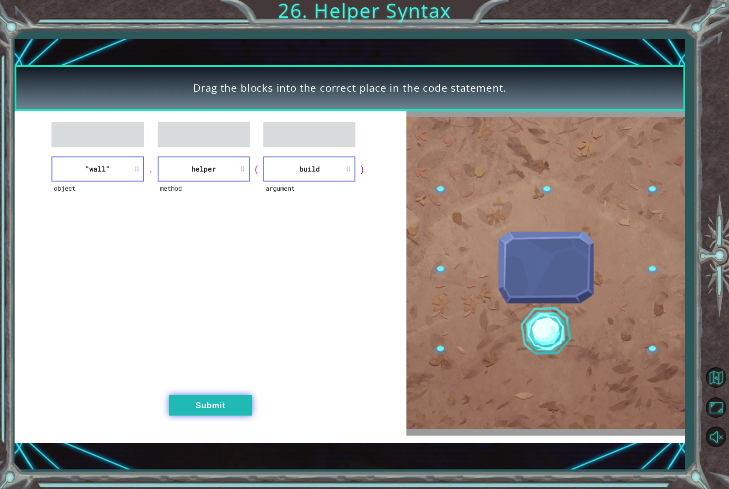
click at [244, 409] on button "Submit" at bounding box center [210, 405] width 83 height 21
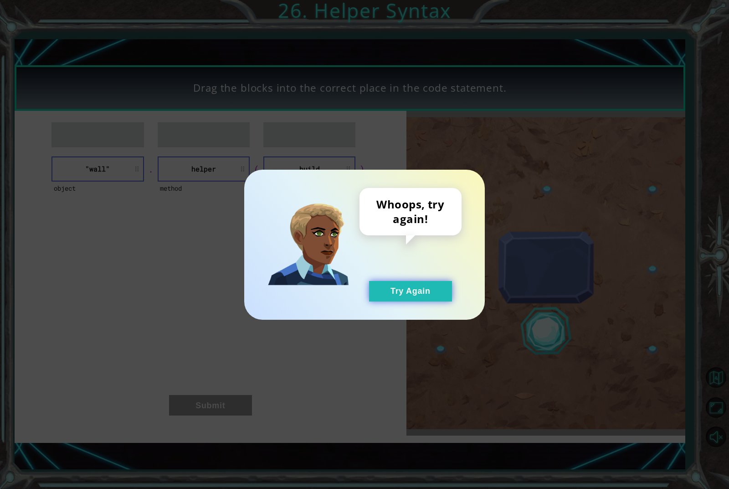
click at [417, 294] on button "Try Again" at bounding box center [410, 291] width 83 height 21
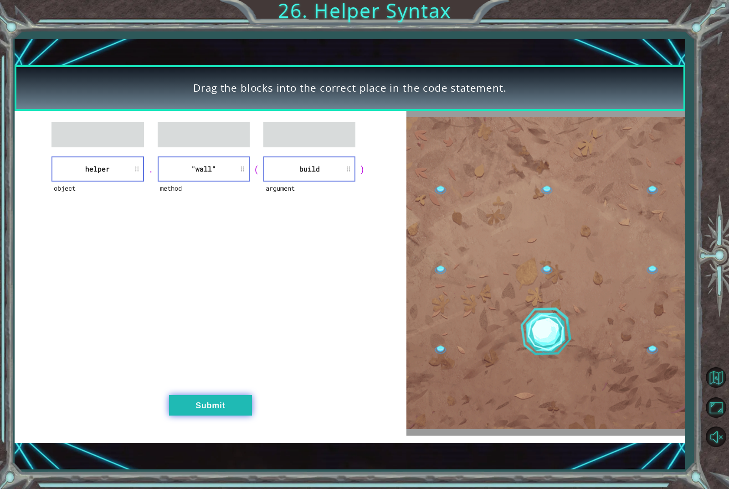
click at [218, 395] on button "Submit" at bounding box center [210, 405] width 83 height 21
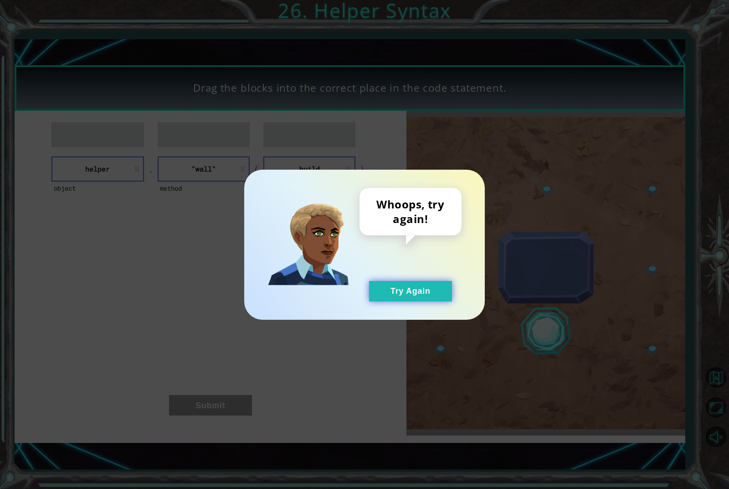
click at [414, 298] on button "Try Again" at bounding box center [410, 291] width 83 height 21
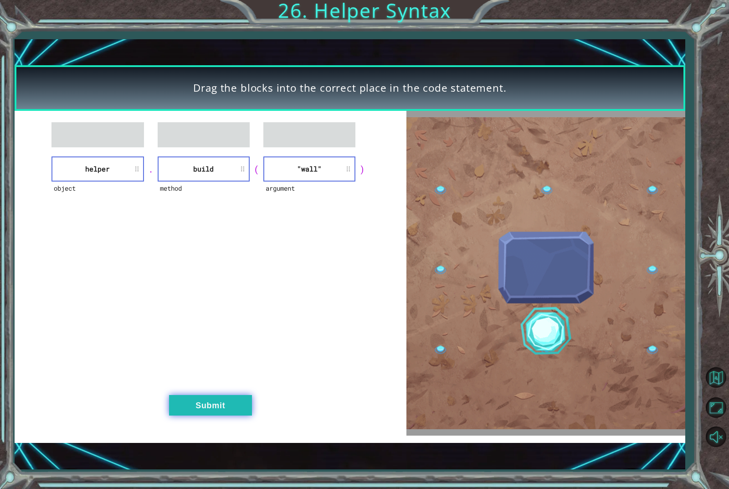
click at [225, 398] on button "Submit" at bounding box center [210, 405] width 83 height 21
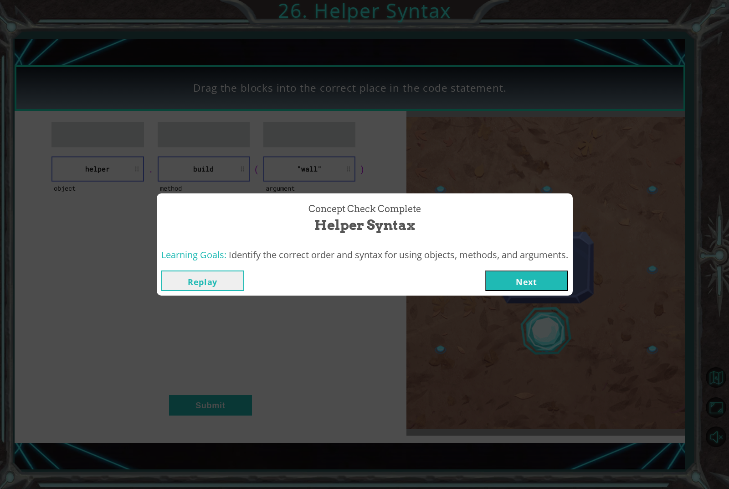
click at [551, 284] on button "Next" at bounding box center [527, 280] width 83 height 21
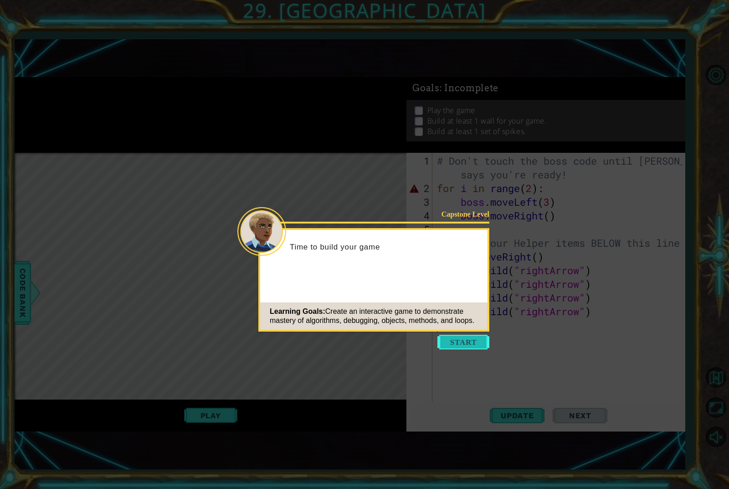
click at [472, 339] on button "Start" at bounding box center [464, 342] width 52 height 15
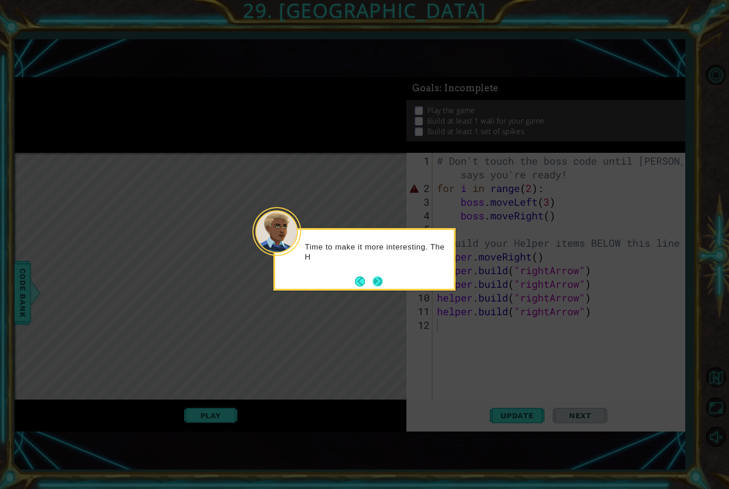
click at [375, 279] on button "Next" at bounding box center [377, 281] width 15 height 15
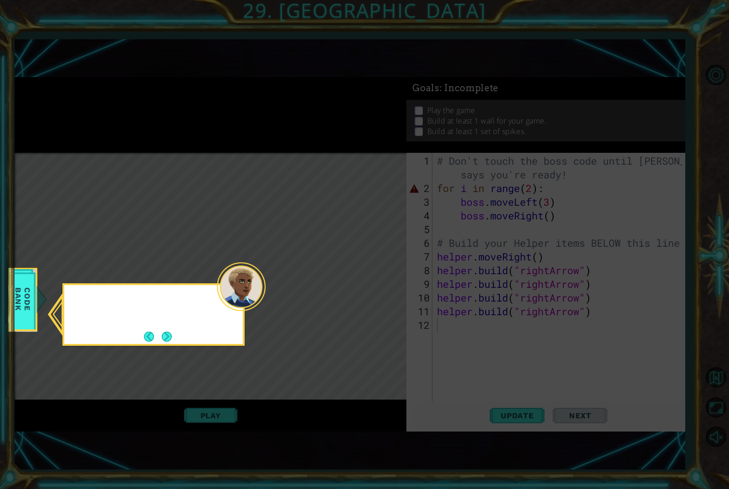
click at [402, 297] on icon at bounding box center [364, 244] width 729 height 489
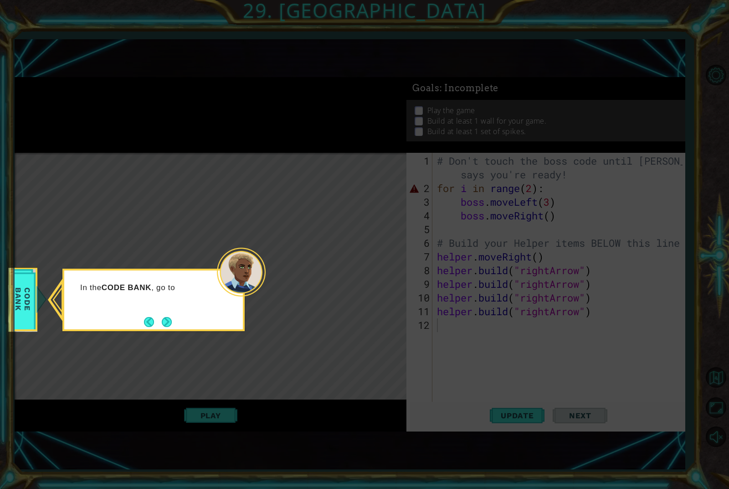
click at [160, 340] on icon at bounding box center [364, 244] width 729 height 489
click at [165, 321] on button "Next" at bounding box center [166, 321] width 11 height 11
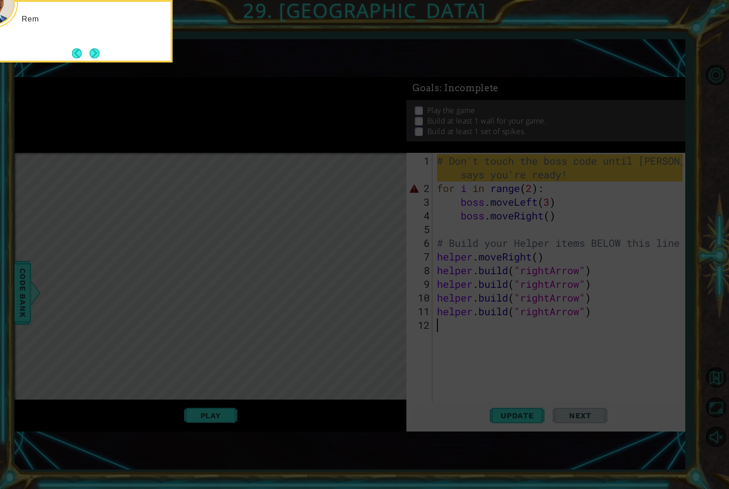
click at [168, 325] on icon at bounding box center [364, 126] width 729 height 725
click at [199, 306] on icon at bounding box center [364, 126] width 729 height 725
click at [94, 52] on button "Next" at bounding box center [94, 53] width 17 height 17
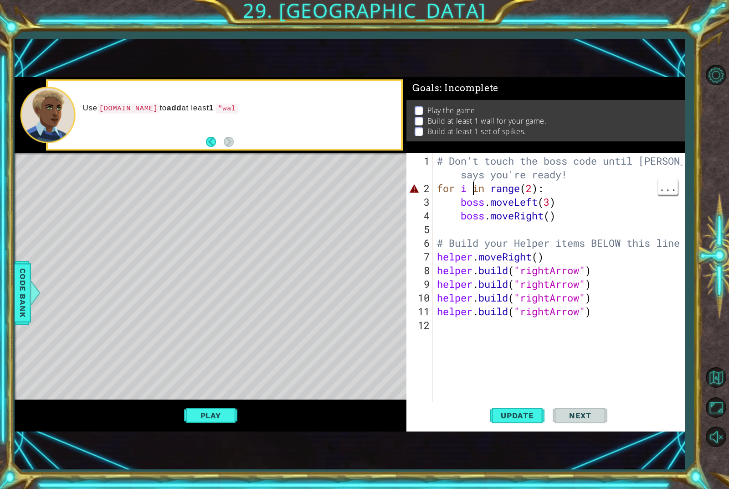
click at [471, 192] on div "# Don't touch the boss code until [PERSON_NAME] says you're ready! for i in ran…" at bounding box center [561, 304] width 252 height 301
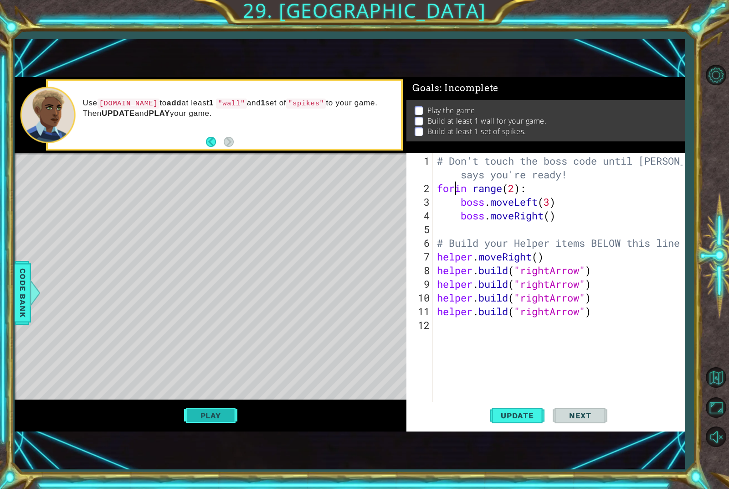
click at [217, 415] on button "Play" at bounding box center [210, 415] width 53 height 17
click at [227, 413] on button "Play" at bounding box center [210, 415] width 53 height 17
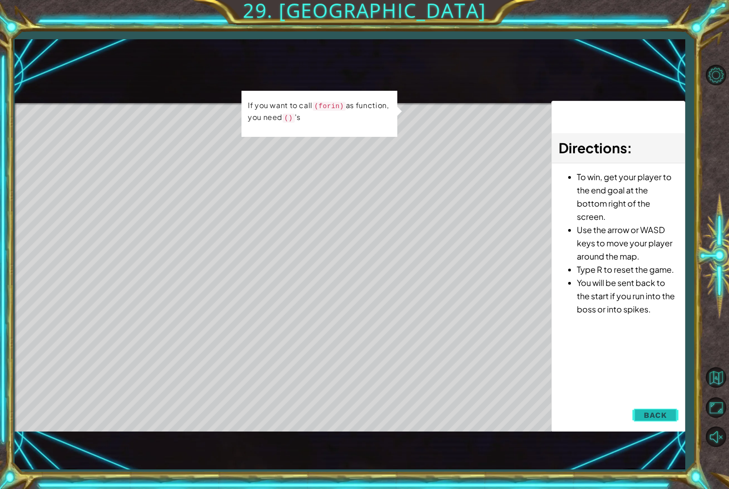
click at [667, 413] on button "Back" at bounding box center [656, 415] width 46 height 18
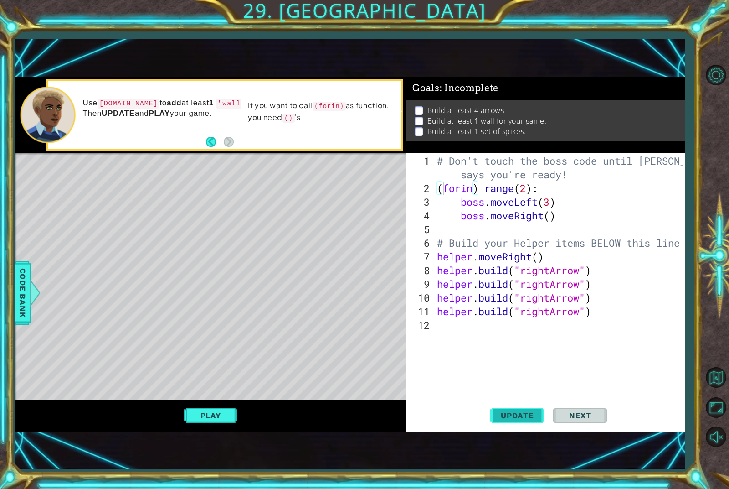
click at [537, 416] on span "Update" at bounding box center [518, 415] width 52 height 9
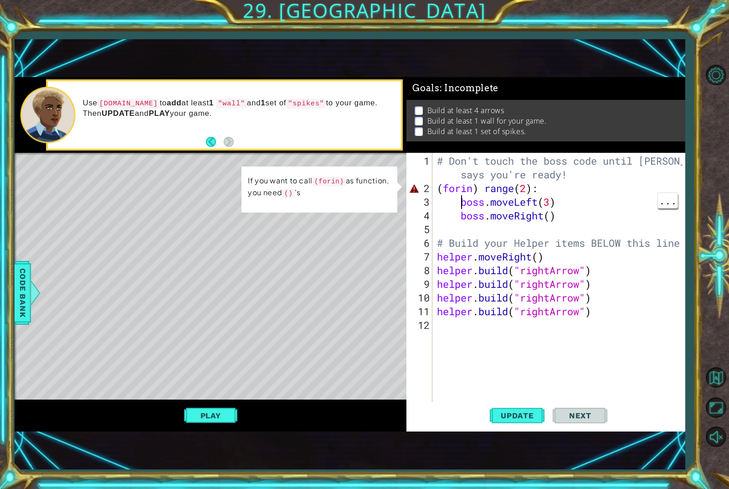
click at [460, 196] on div "# Don't touch the boss code until [PERSON_NAME] says you're ready! ( forin ) ra…" at bounding box center [561, 304] width 252 height 301
click at [478, 192] on div "# Don't touch the boss code until [PERSON_NAME] says you're ready! ( forin ) ra…" at bounding box center [561, 304] width 252 height 301
click at [543, 189] on div "# Don't touch the boss code until [PERSON_NAME] says you're ready! ( forin ) ra…" at bounding box center [561, 304] width 252 height 301
click at [465, 188] on div "# Don't touch the boss code until [PERSON_NAME] says you're ready! ( forin ) ra…" at bounding box center [561, 304] width 252 height 301
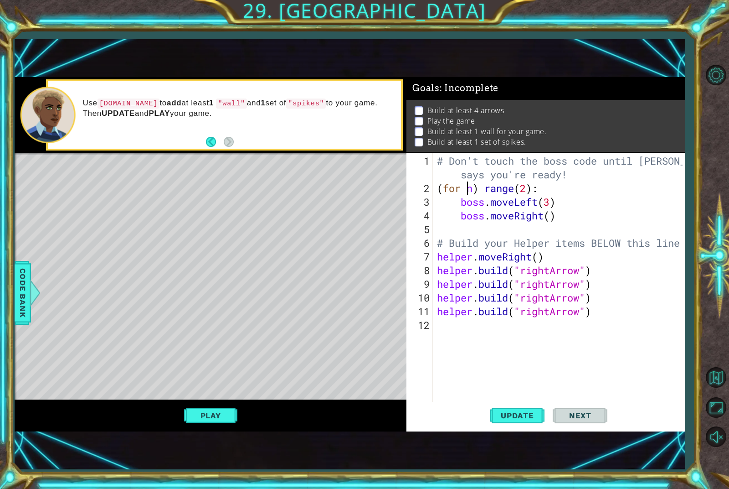
scroll to position [0, 2]
type textarea "(for in) range(2):"
click at [463, 190] on div "# Don't touch the boss code until [PERSON_NAME] says you're ready! ( for in ) r…" at bounding box center [561, 304] width 252 height 301
click at [459, 194] on div "# Don't touch the boss code until [PERSON_NAME] says you're ready! ( for in ) r…" at bounding box center [561, 304] width 252 height 301
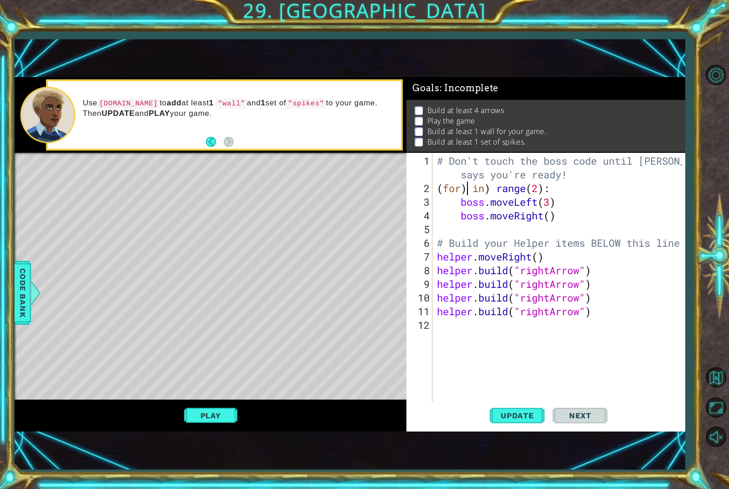
scroll to position [0, 1]
click at [475, 190] on div "# Don't touch the boss code until [PERSON_NAME] says you're ready! ( for ) in )…" at bounding box center [561, 304] width 252 height 301
click at [522, 412] on span "Update" at bounding box center [518, 415] width 52 height 9
click at [482, 196] on div "# Don't touch the boss code until [PERSON_NAME] says you're ready! ( forin ) ra…" at bounding box center [561, 304] width 252 height 301
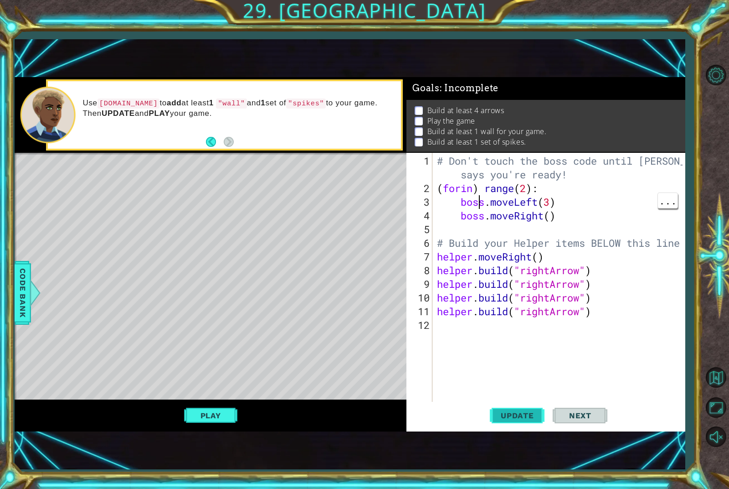
click at [526, 414] on span "Update" at bounding box center [518, 415] width 52 height 9
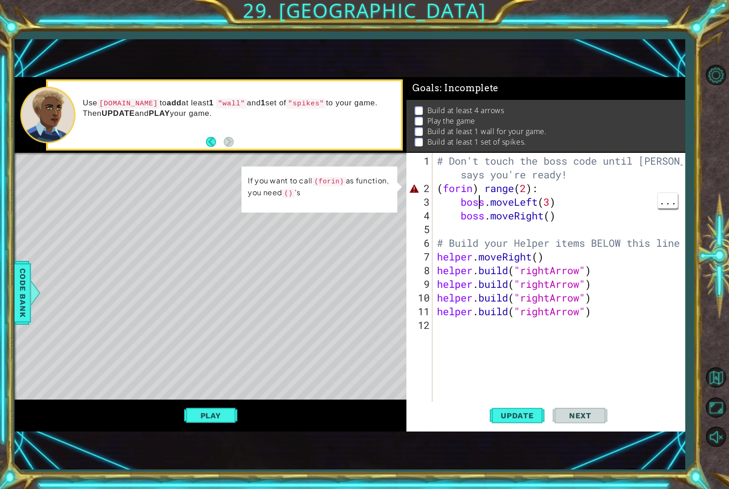
click at [508, 192] on div "# Don't touch the boss code until [PERSON_NAME] says you're ready! ( forin ) ra…" at bounding box center [561, 304] width 252 height 301
click at [494, 189] on div "# Don't touch the boss code until [PERSON_NAME] says you're ready! ( forin ) ra…" at bounding box center [561, 304] width 252 height 301
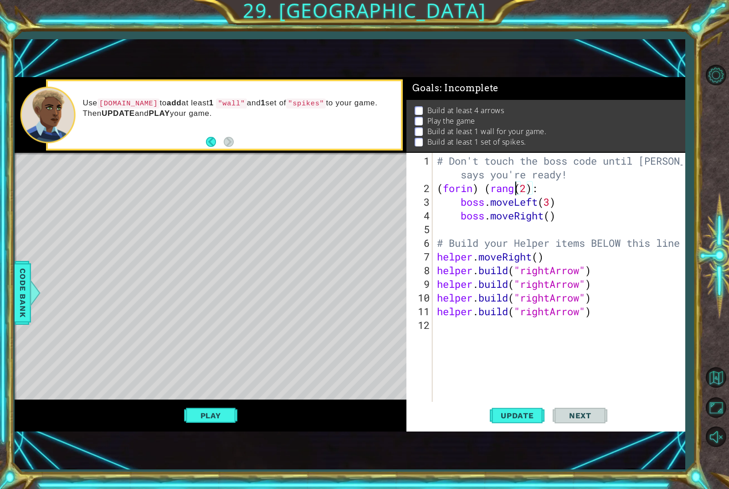
scroll to position [0, 4]
click at [529, 411] on span "Update" at bounding box center [518, 415] width 52 height 9
type textarea "(forin) ("range")(2):"
click at [521, 420] on span "Update" at bounding box center [518, 415] width 52 height 9
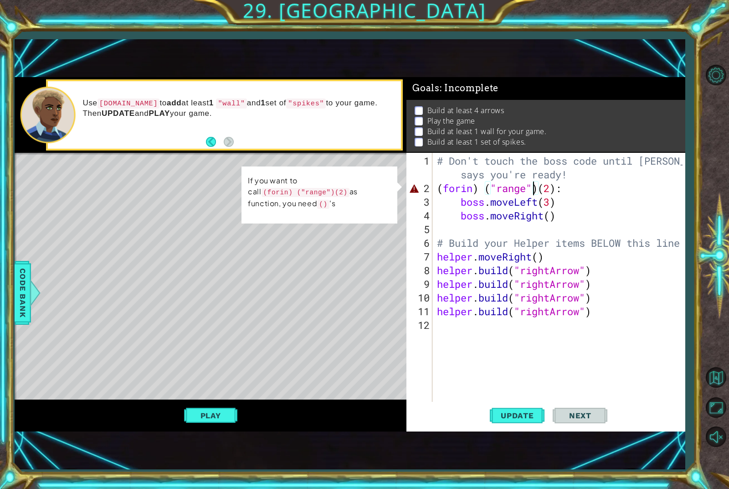
click at [593, 419] on span "Next" at bounding box center [580, 415] width 41 height 9
click at [588, 414] on span "Next" at bounding box center [580, 415] width 41 height 9
